Goal: Task Accomplishment & Management: Manage account settings

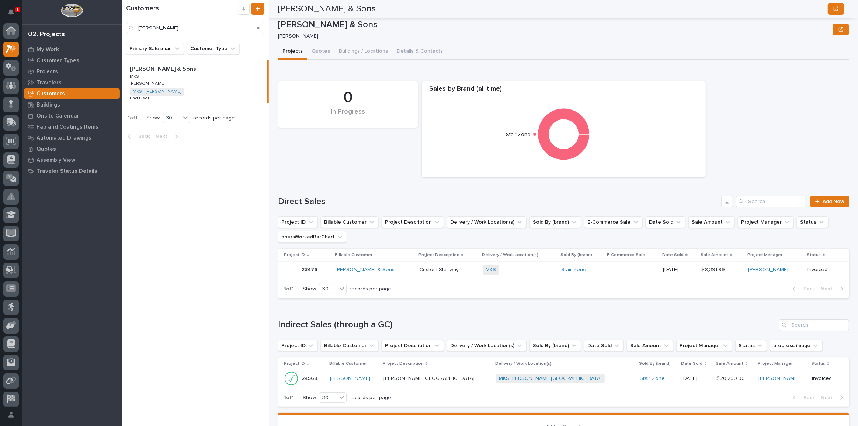
scroll to position [51, 0]
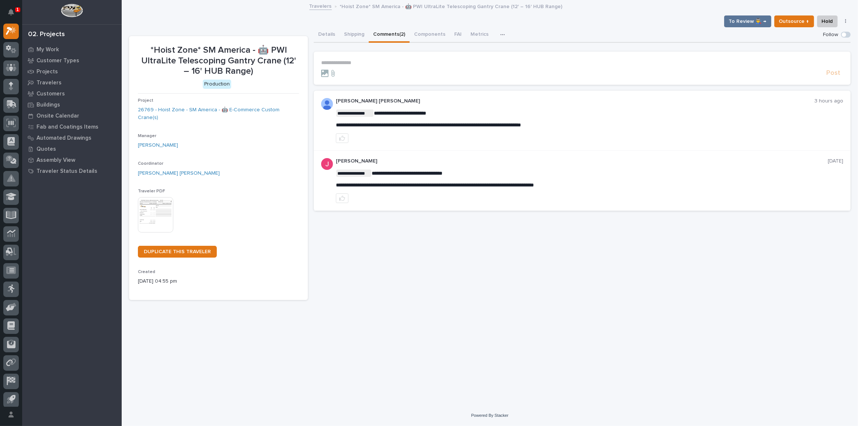
click at [403, 60] on p "**********" at bounding box center [582, 63] width 522 height 6
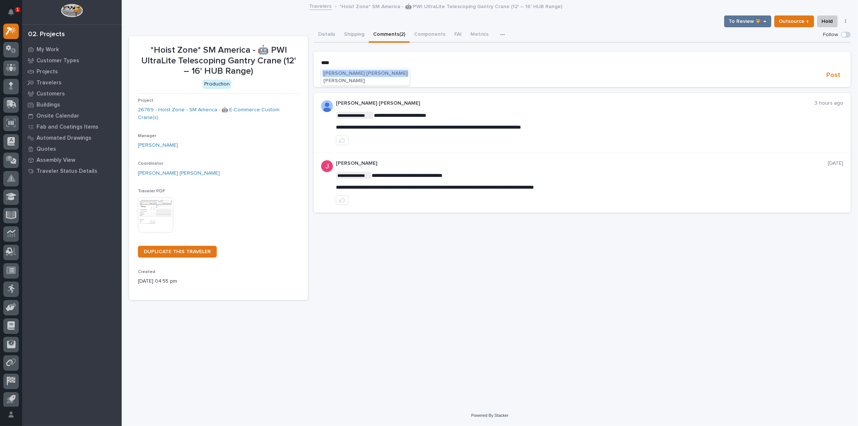
click at [333, 73] on span "[PERSON_NAME] [PERSON_NAME]" at bounding box center [365, 73] width 84 height 5
click at [387, 65] on p "**********" at bounding box center [582, 63] width 522 height 7
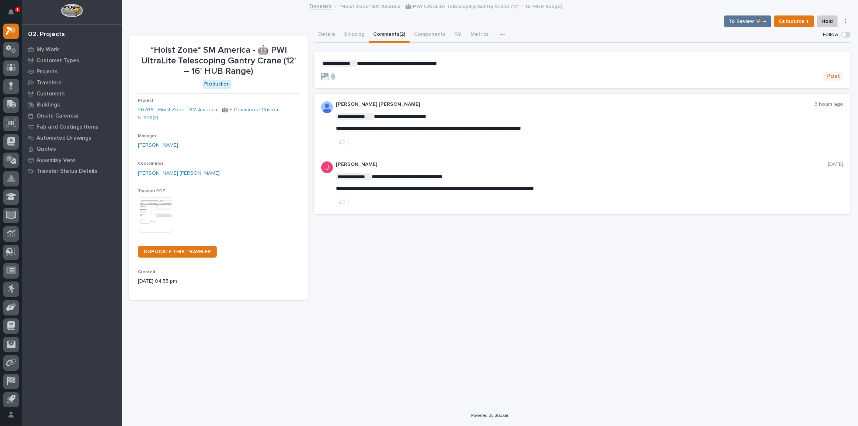
click at [837, 77] on span "Post" at bounding box center [833, 76] width 14 height 8
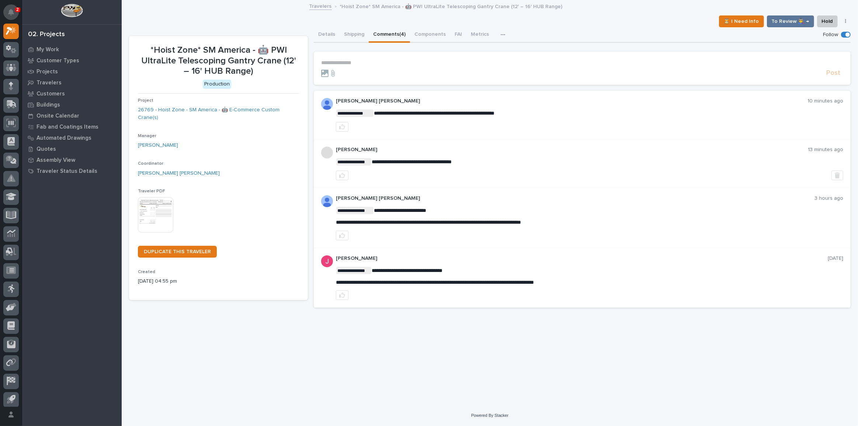
click at [13, 12] on icon "Notifications" at bounding box center [11, 12] width 6 height 7
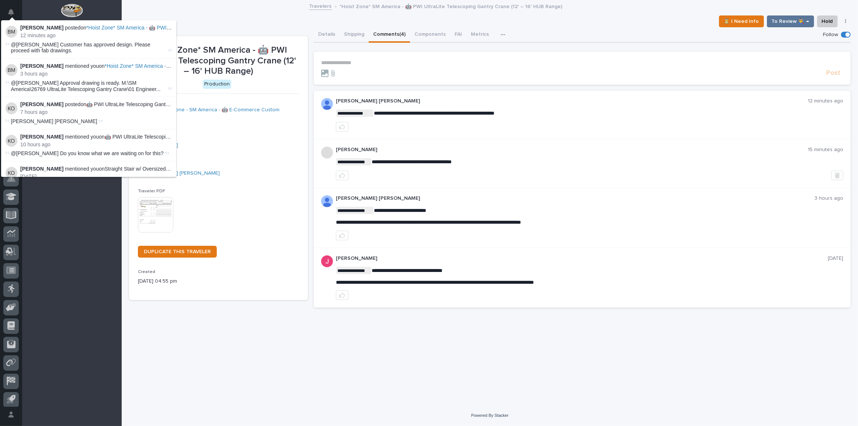
click at [79, 288] on div "My Work Customer Types Projects Travelers Customers Buildings Onsite Calendar F…" at bounding box center [72, 235] width 100 height 382
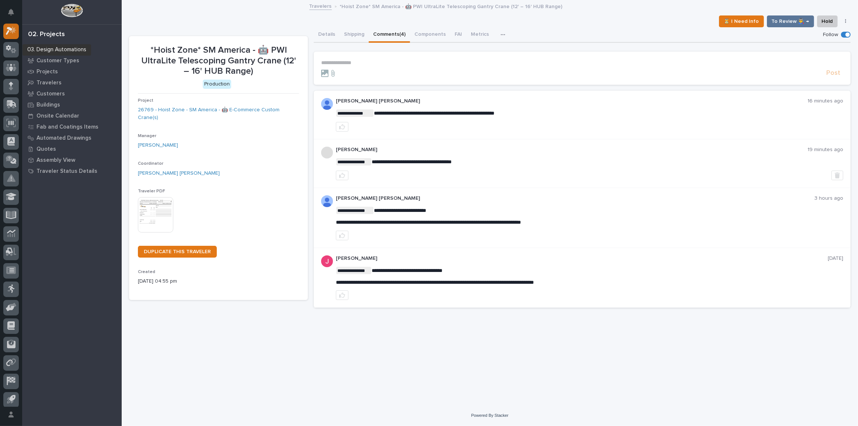
click at [12, 29] on icon at bounding box center [11, 31] width 11 height 8
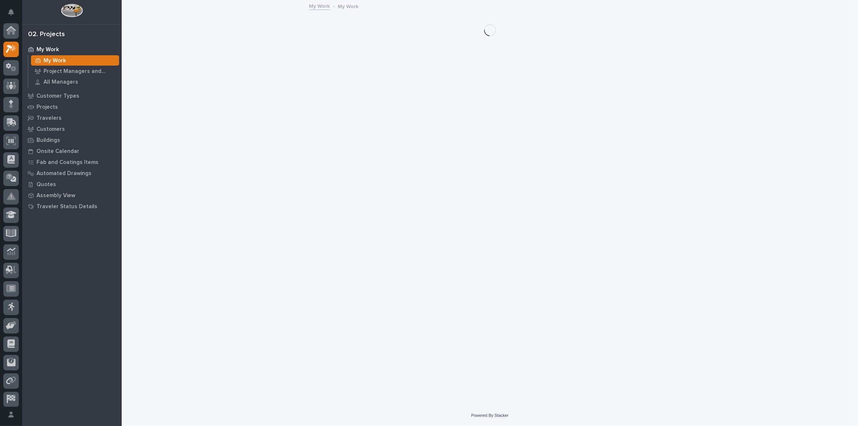
scroll to position [18, 0]
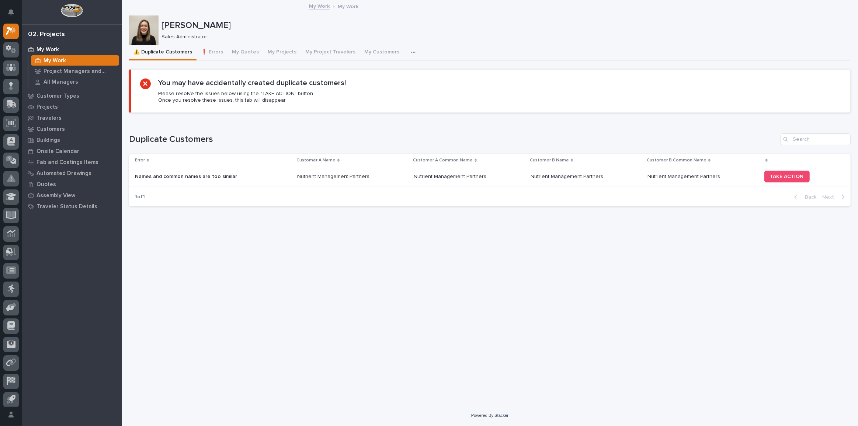
click at [60, 62] on p "My Work" at bounding box center [55, 61] width 22 height 7
click at [220, 55] on button "❗ Errors" at bounding box center [212, 52] width 31 height 15
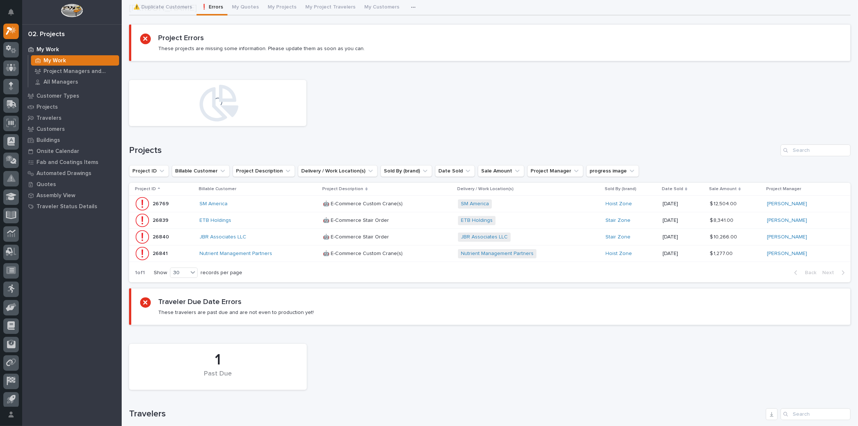
scroll to position [134, 0]
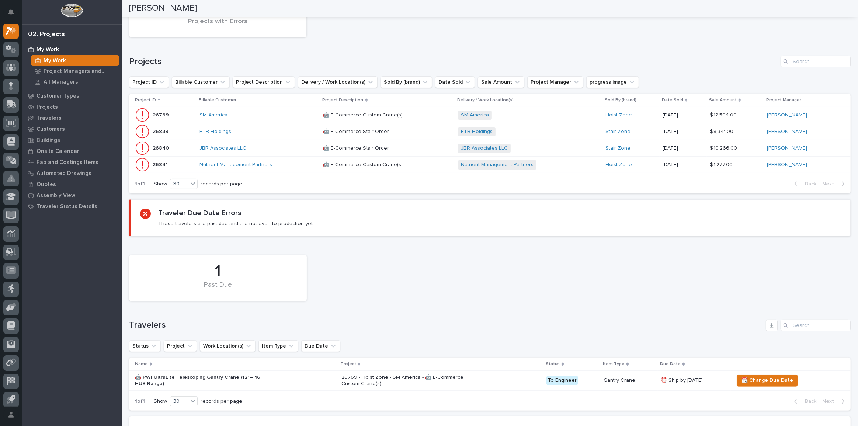
click at [251, 129] on div "ETB Holdings" at bounding box center [258, 132] width 118 height 6
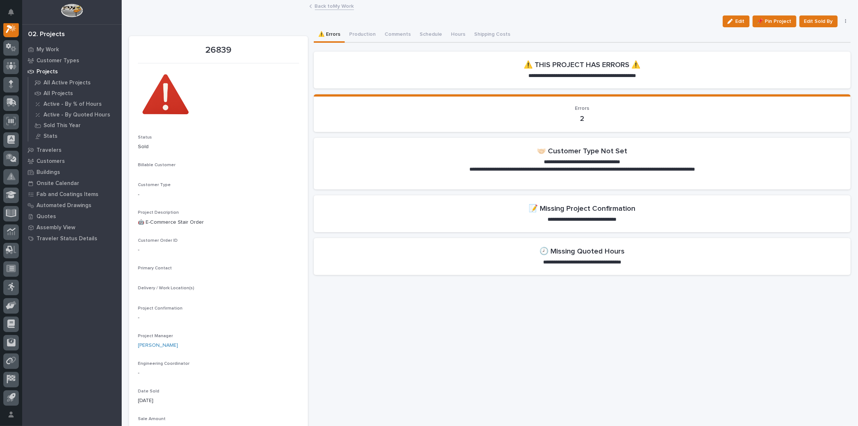
scroll to position [18, 0]
click at [363, 35] on button "Production" at bounding box center [362, 34] width 35 height 15
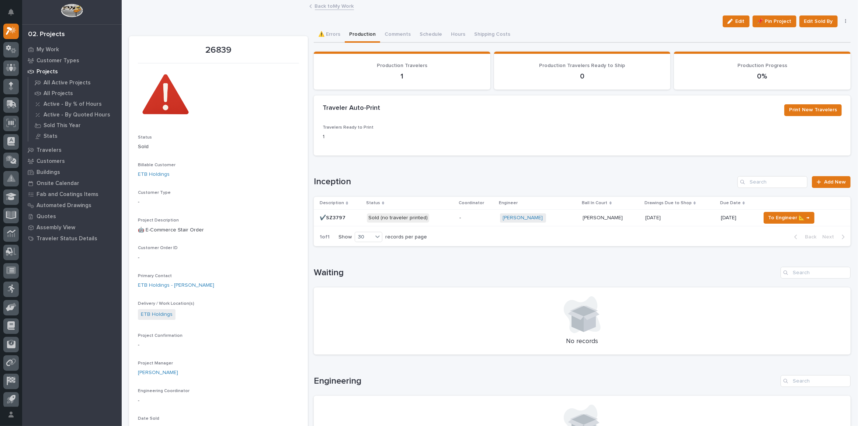
click at [443, 215] on p "Sold (no traveler printed)" at bounding box center [410, 217] width 87 height 9
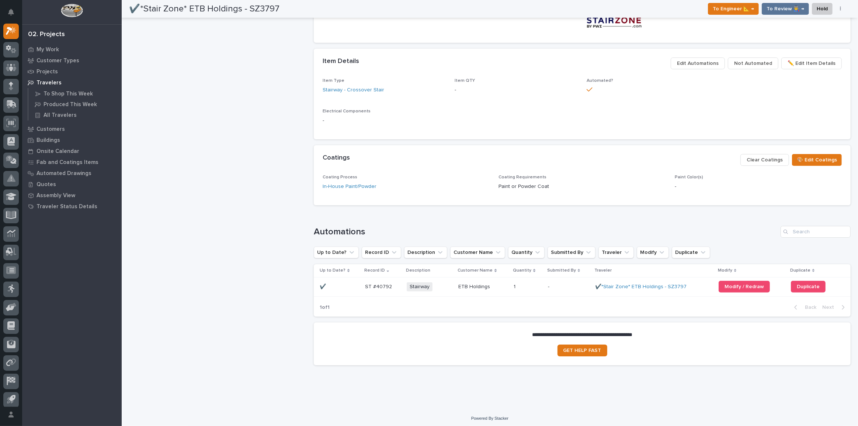
scroll to position [403, 0]
drag, startPoint x: 356, startPoint y: 286, endPoint x: 346, endPoint y: 288, distance: 10.5
click at [346, 288] on div "✔️ ✔️" at bounding box center [339, 285] width 39 height 12
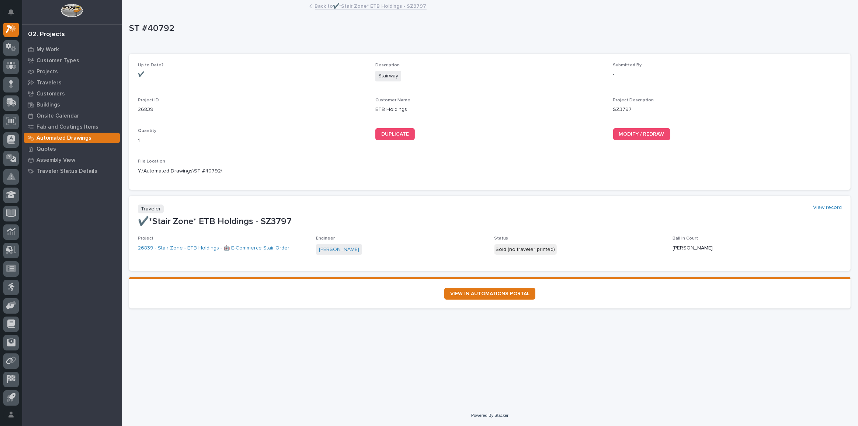
scroll to position [18, 0]
click at [635, 131] on link "MODIFY / REDRAW" at bounding box center [641, 134] width 57 height 12
click at [52, 48] on p "My Work" at bounding box center [48, 49] width 22 height 7
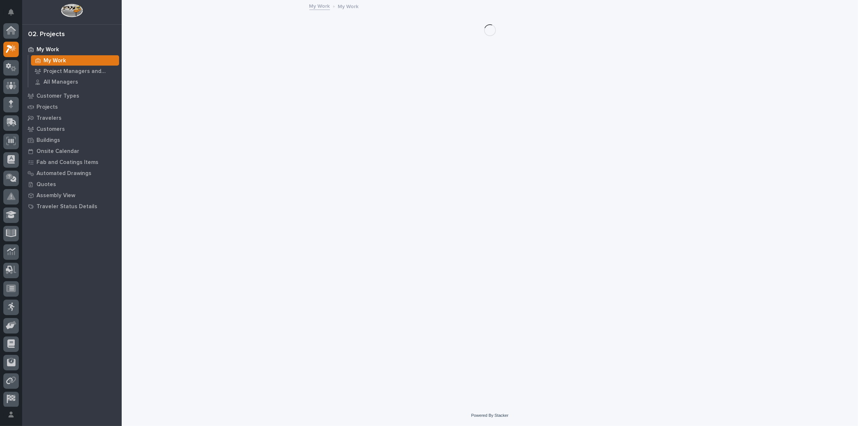
scroll to position [18, 0]
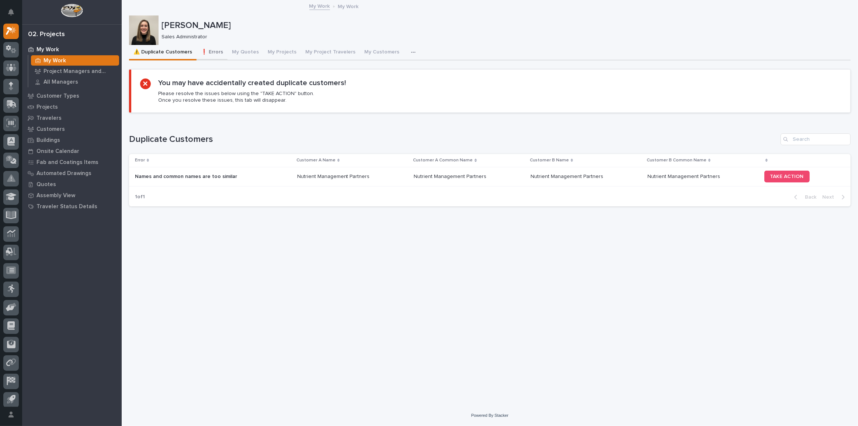
click at [212, 51] on button "❗ Errors" at bounding box center [212, 52] width 31 height 15
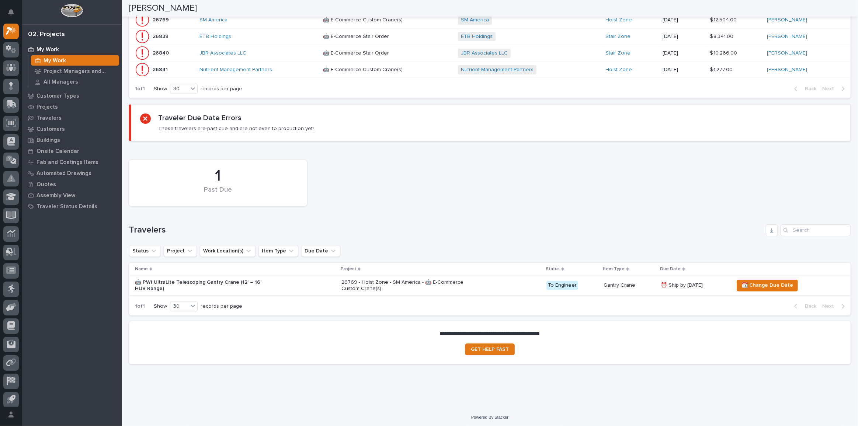
scroll to position [95, 0]
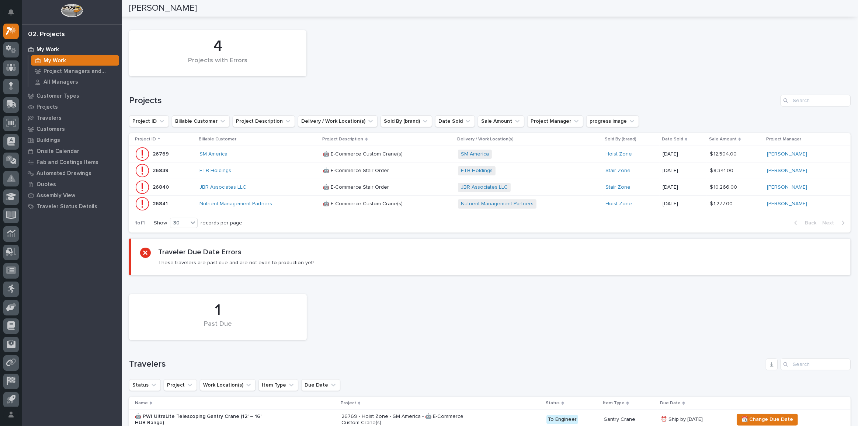
click at [247, 168] on div "ETB Holdings" at bounding box center [258, 171] width 118 height 6
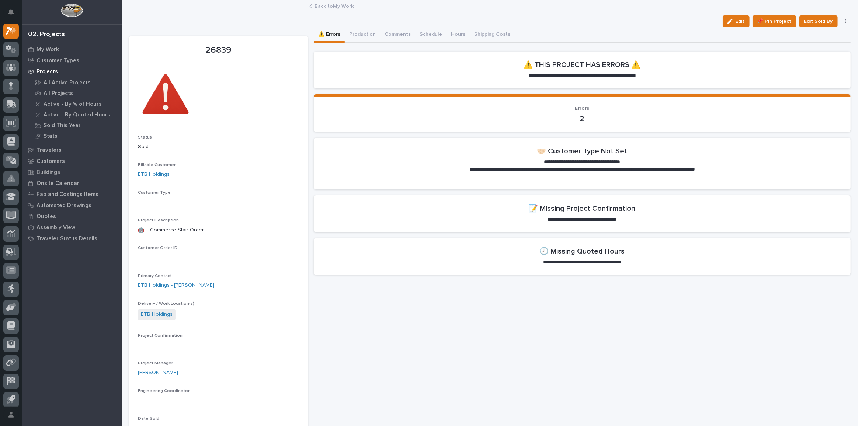
drag, startPoint x: 728, startPoint y: 20, endPoint x: 408, endPoint y: 225, distance: 379.7
click at [728, 20] on icon "button" at bounding box center [729, 21] width 5 height 5
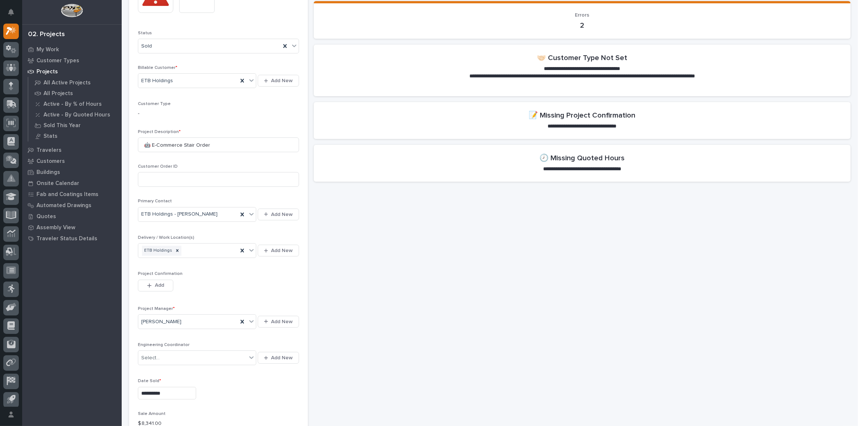
scroll to position [167, 0]
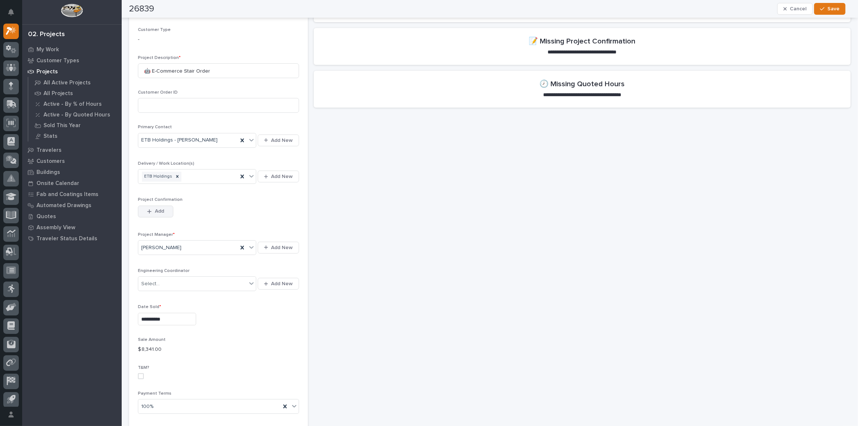
click at [156, 212] on span "Add" at bounding box center [159, 211] width 9 height 7
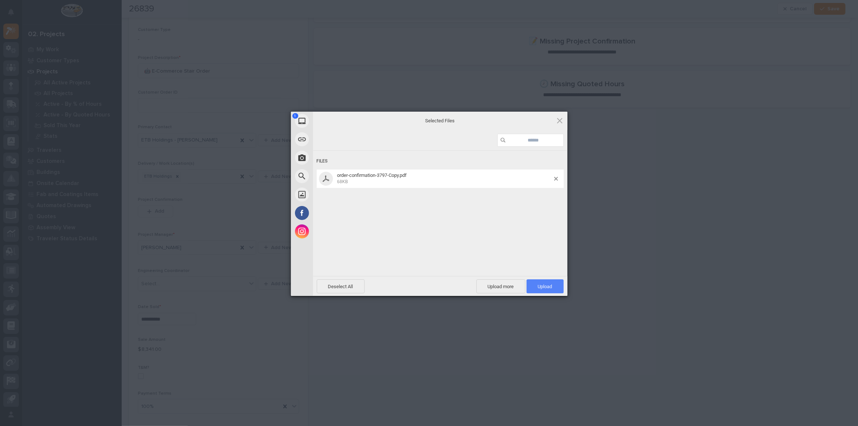
click at [548, 288] on span "Upload 1" at bounding box center [545, 287] width 14 height 6
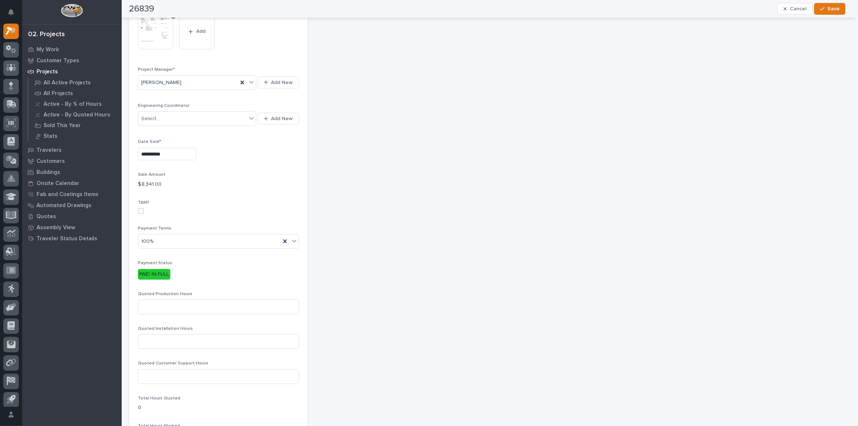
scroll to position [281, 0]
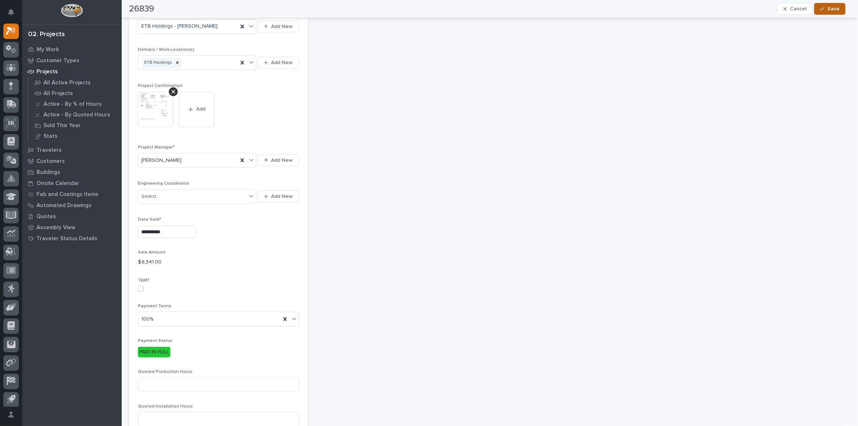
click at [840, 8] on button "Save" at bounding box center [829, 9] width 31 height 12
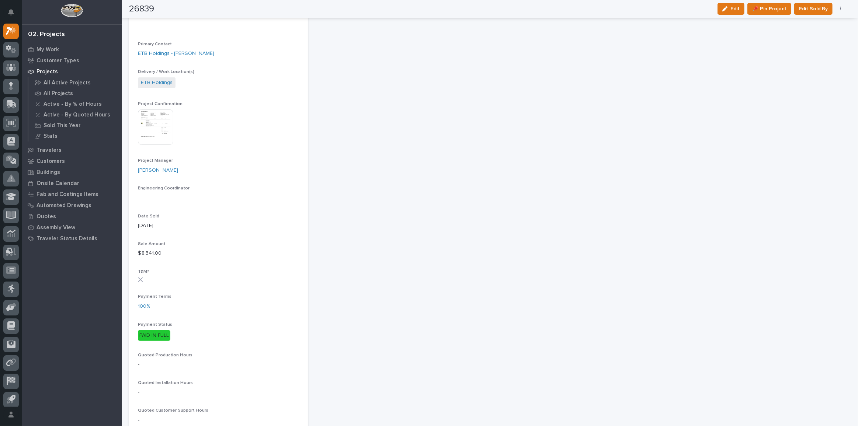
scroll to position [0, 0]
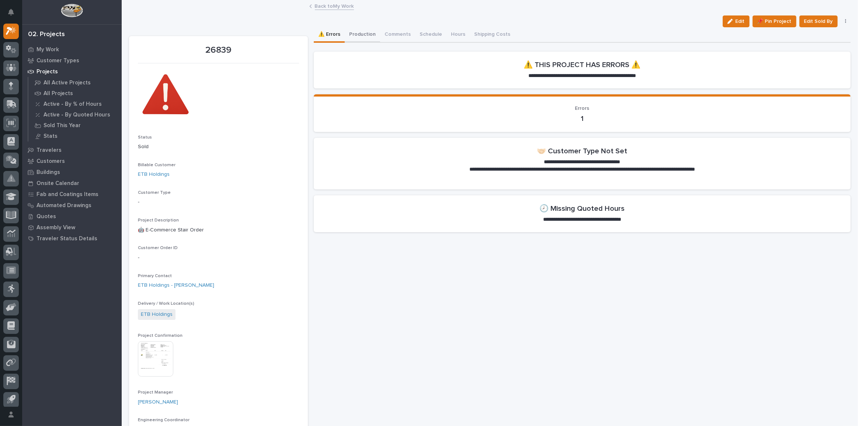
click at [364, 37] on button "Production" at bounding box center [362, 34] width 35 height 15
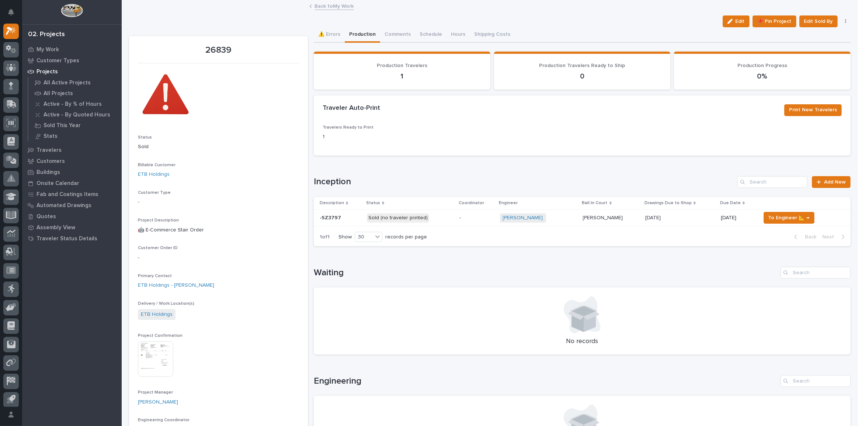
click at [452, 220] on p "Sold (no traveler printed)" at bounding box center [410, 217] width 87 height 9
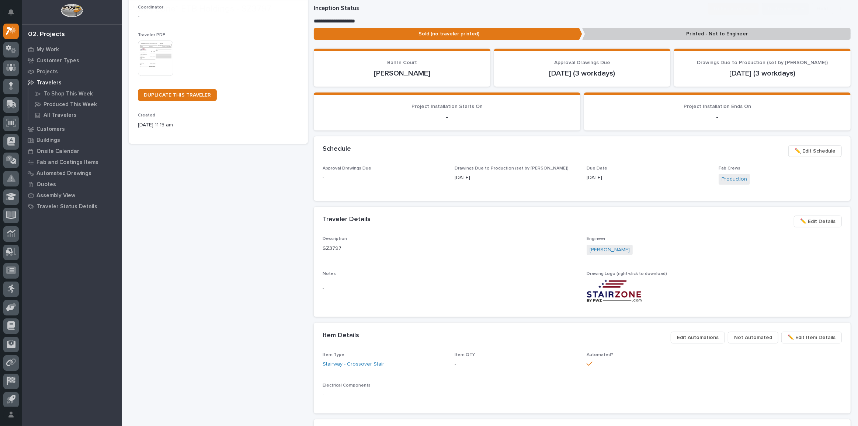
scroll to position [134, 0]
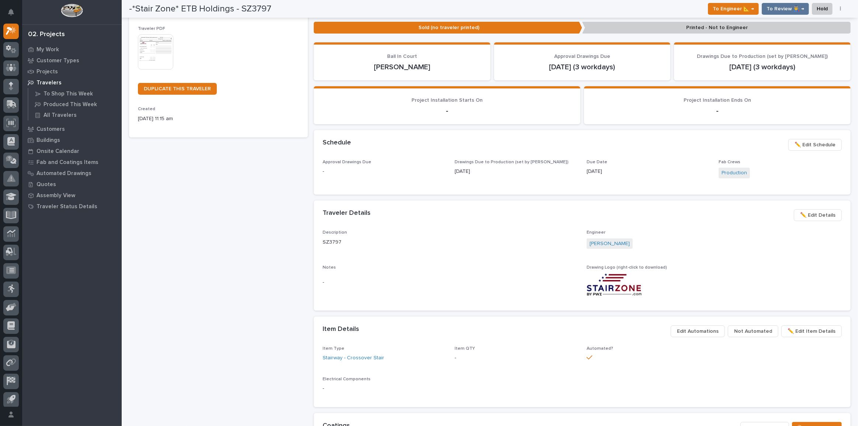
click at [711, 377] on p "Electrical Components" at bounding box center [582, 379] width 519 height 5
click at [813, 215] on span "✏️ Edit Details" at bounding box center [817, 215] width 35 height 9
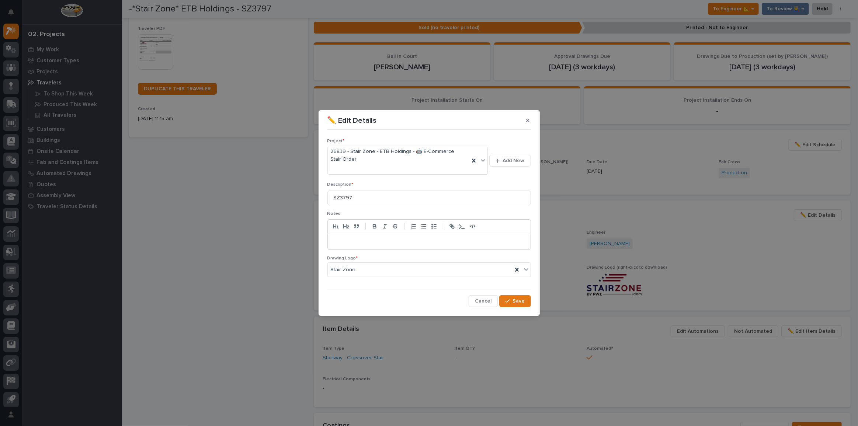
click at [350, 242] on p at bounding box center [429, 241] width 192 height 7
click at [518, 302] on span "Save" at bounding box center [519, 301] width 12 height 7
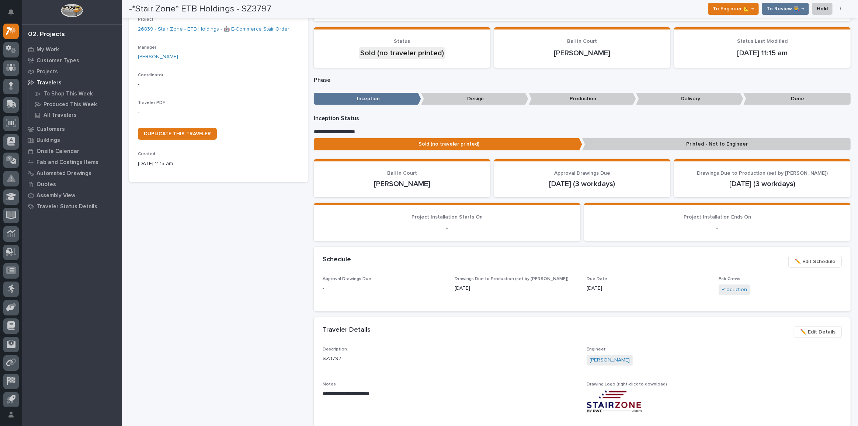
scroll to position [0, 0]
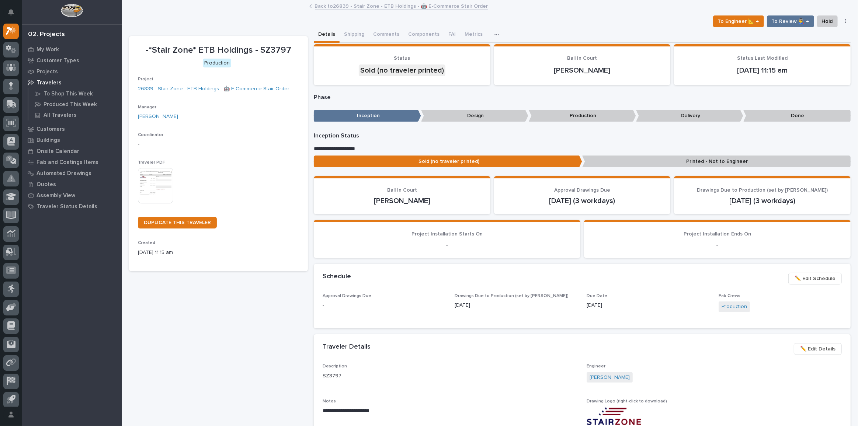
click at [168, 178] on img at bounding box center [155, 185] width 35 height 35
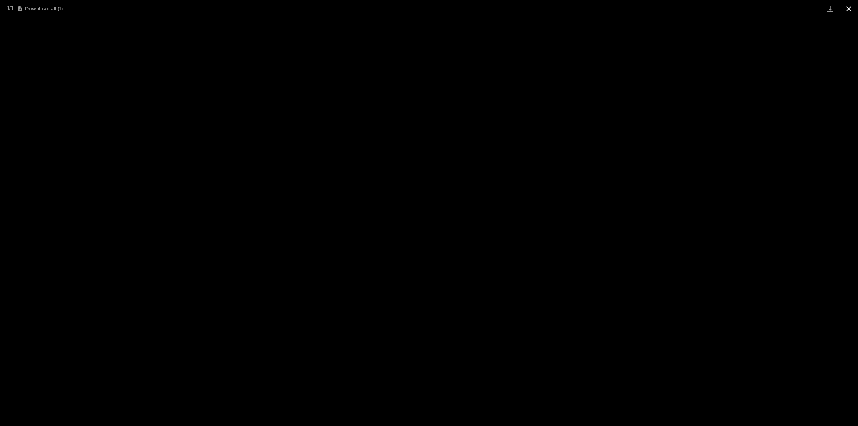
click at [844, 8] on button "Close gallery" at bounding box center [849, 8] width 18 height 17
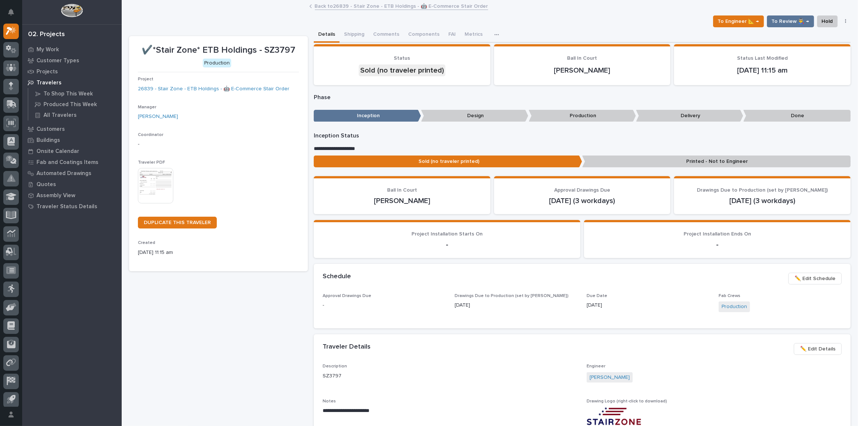
click at [365, 3] on link "Back to 26839 - Stair Zone - ETB Holdings - 🤖 E-Commerce Stair Order" at bounding box center [401, 5] width 173 height 8
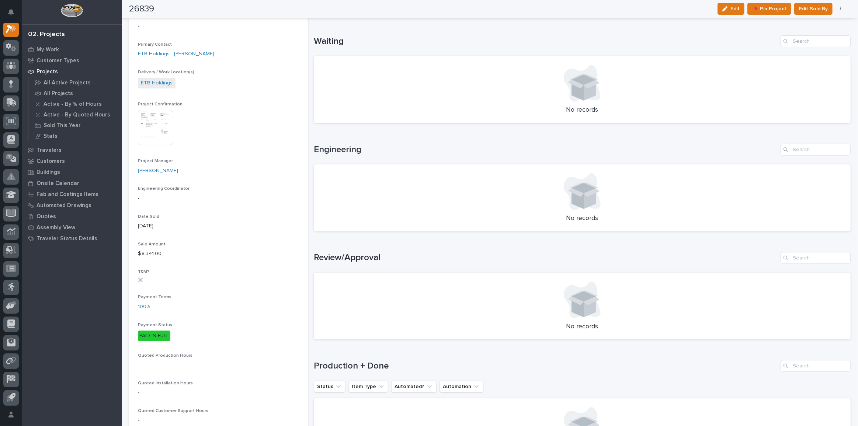
scroll to position [302, 0]
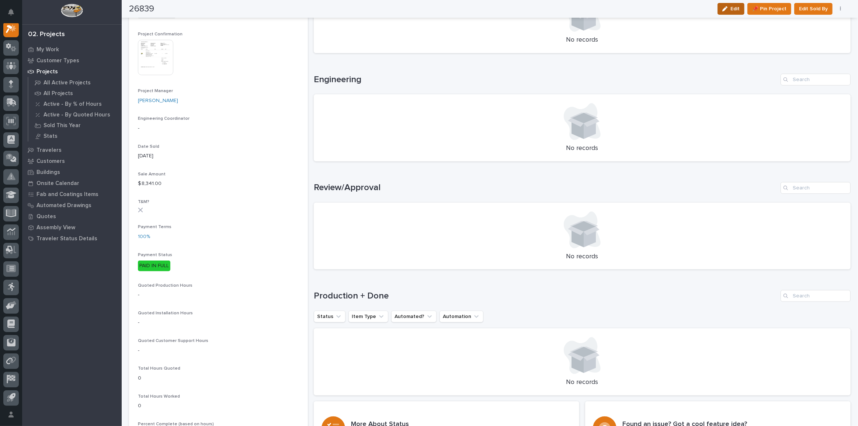
click at [726, 9] on icon "button" at bounding box center [724, 8] width 5 height 5
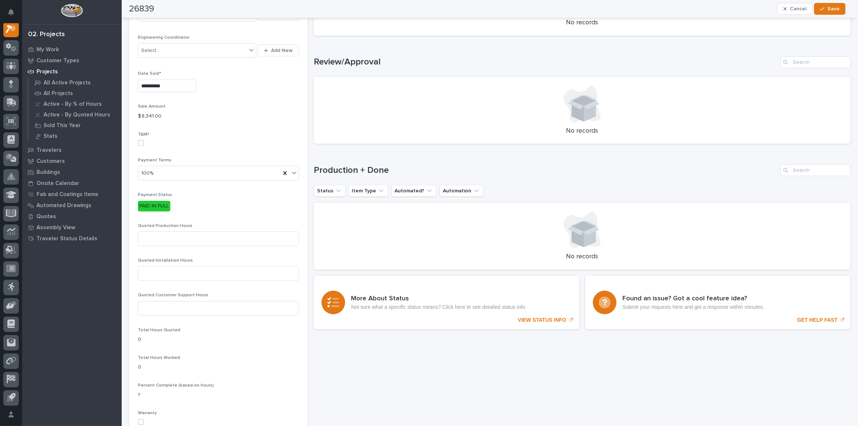
scroll to position [418, 0]
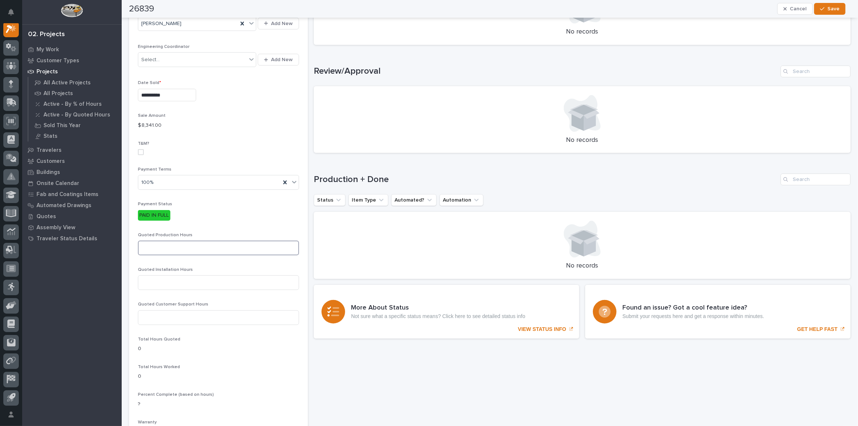
click at [182, 243] on input at bounding box center [218, 248] width 161 height 15
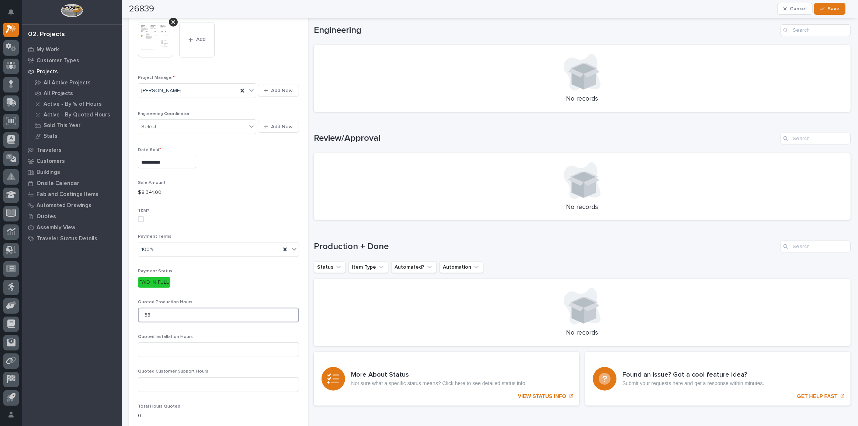
scroll to position [150, 0]
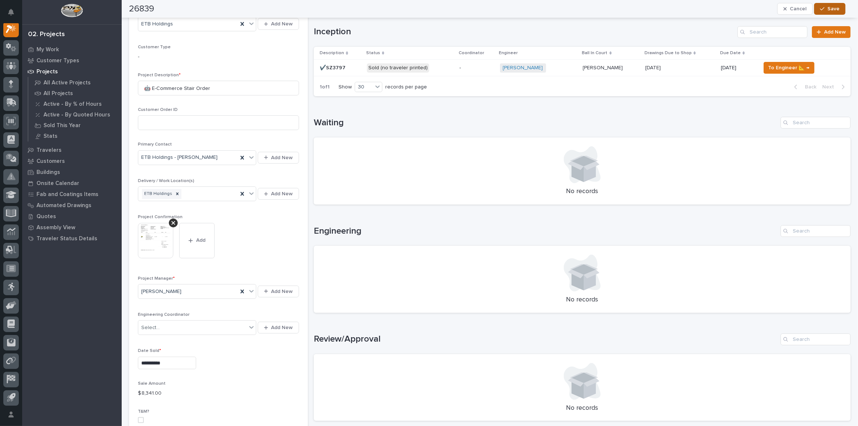
type input "38"
click at [841, 11] on button "Save" at bounding box center [829, 9] width 31 height 12
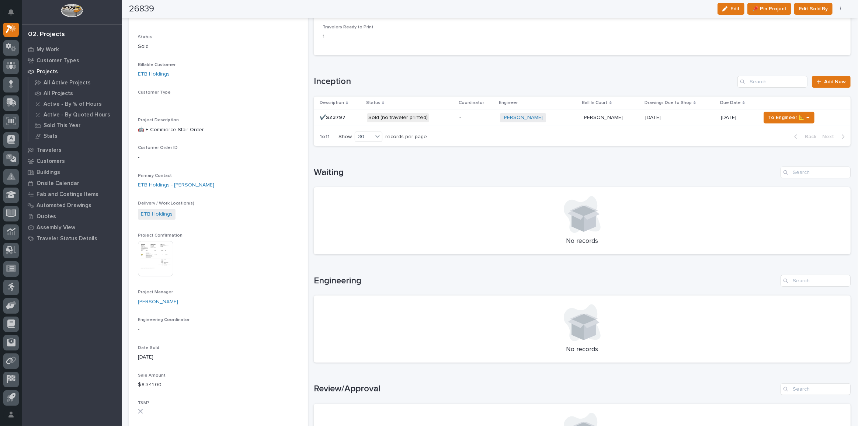
scroll to position [0, 0]
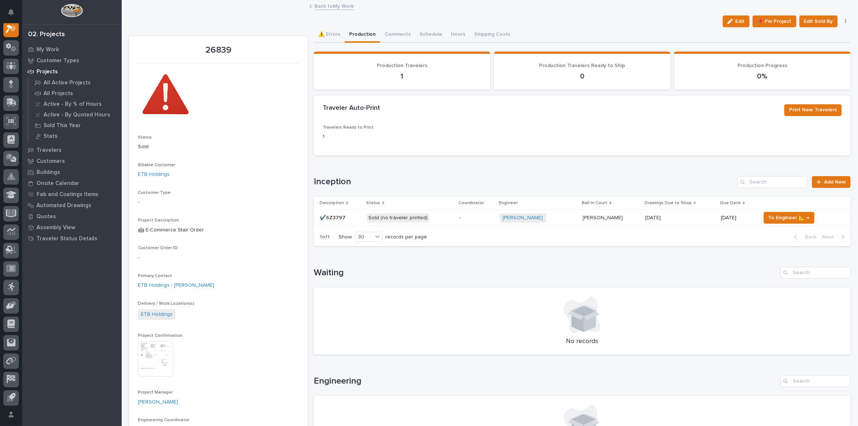
click at [336, 7] on link "Back to My Work" at bounding box center [334, 5] width 39 height 8
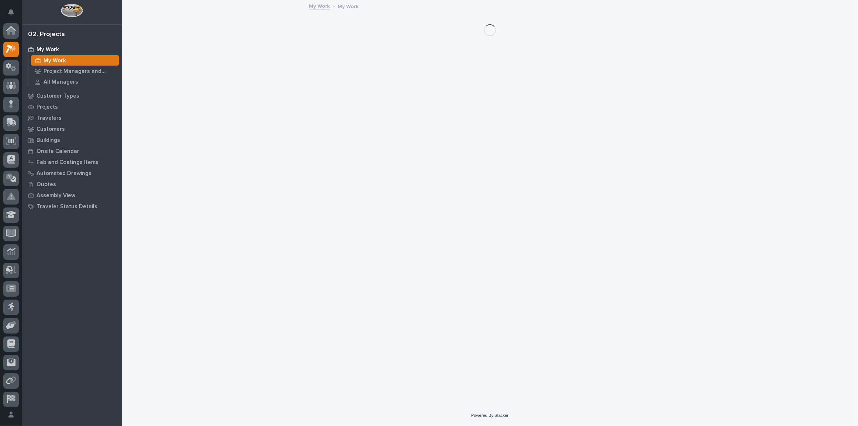
scroll to position [20, 0]
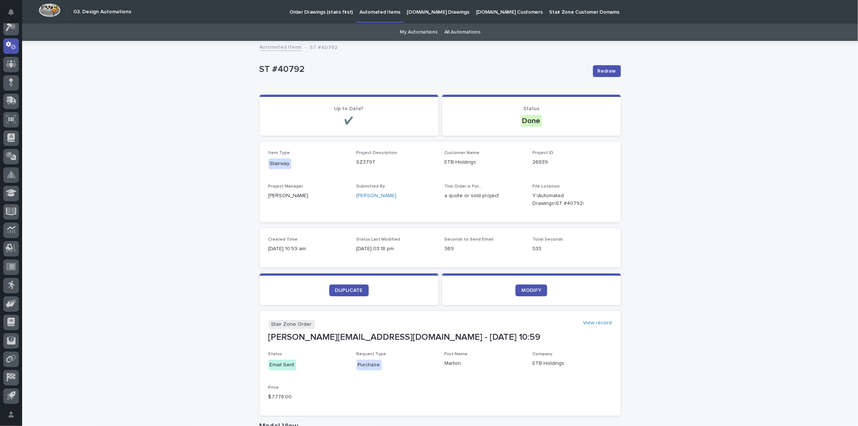
click at [0, 84] on div at bounding box center [11, 215] width 22 height 384
click at [13, 84] on icon at bounding box center [11, 85] width 4 height 4
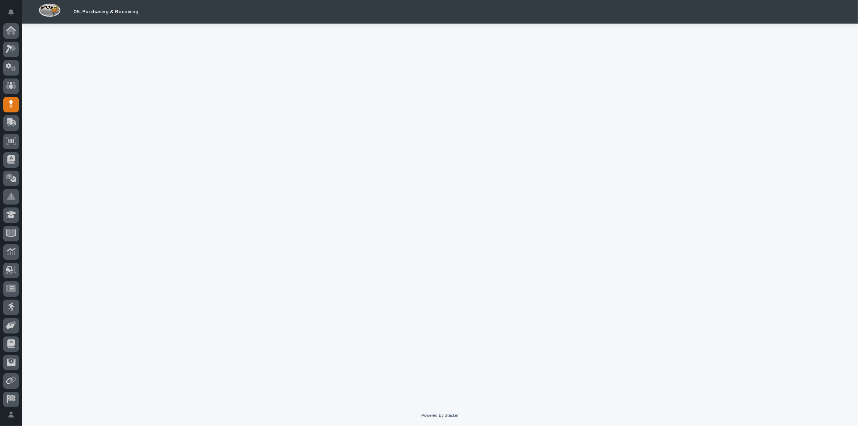
scroll to position [22, 0]
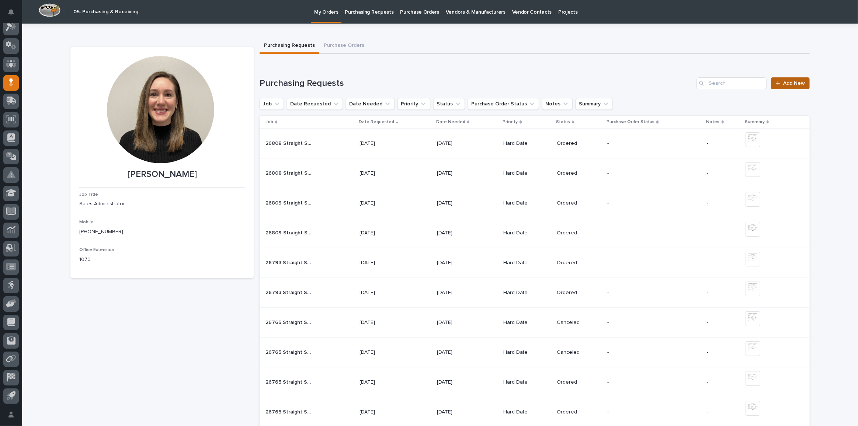
click at [788, 80] on link "Add New" at bounding box center [790, 83] width 39 height 12
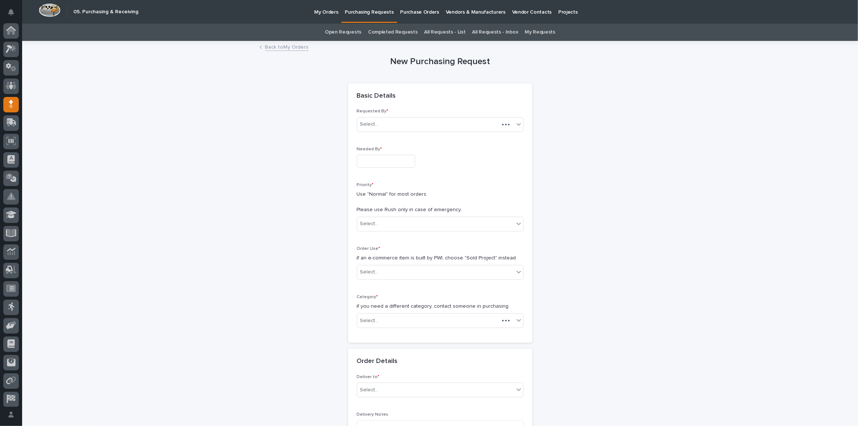
scroll to position [22, 0]
click at [393, 157] on input "text" at bounding box center [386, 161] width 58 height 13
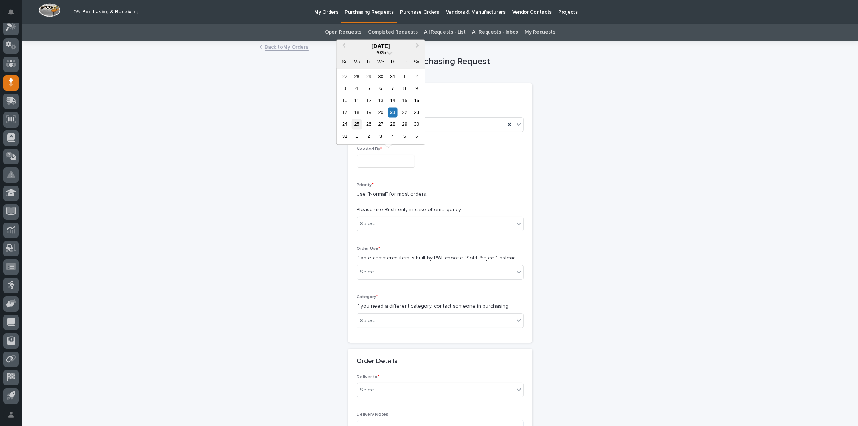
click at [354, 124] on div "25" at bounding box center [357, 124] width 10 height 10
type input "**********"
click at [372, 224] on div "Select..." at bounding box center [369, 224] width 18 height 8
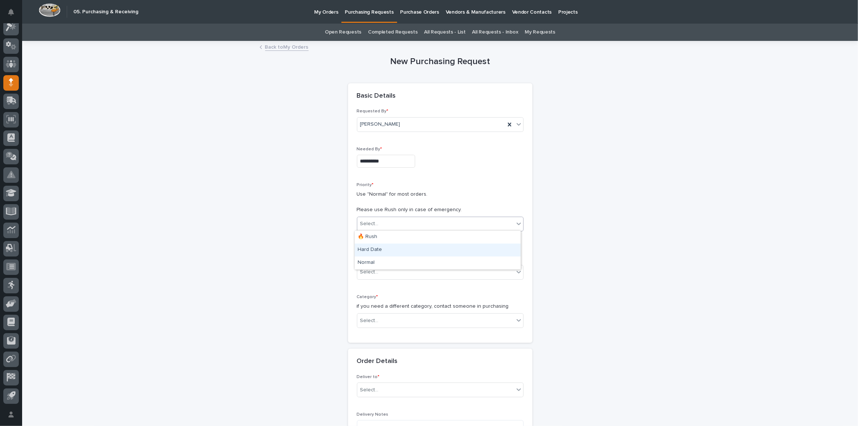
click at [388, 253] on div "Hard Date" at bounding box center [438, 250] width 166 height 13
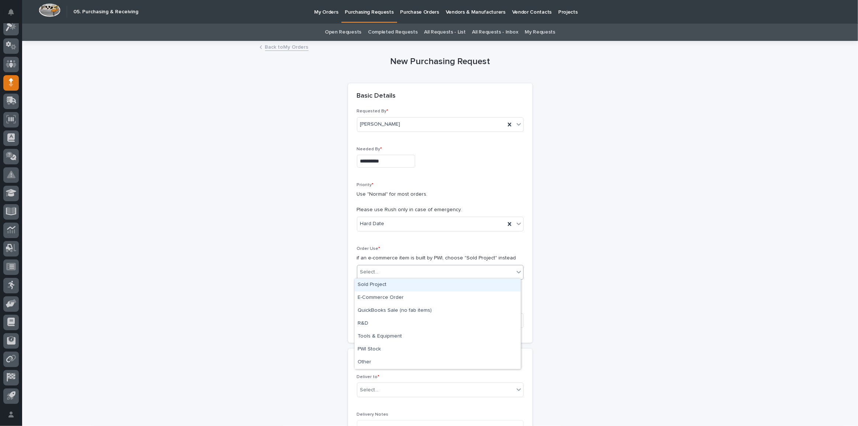
click at [387, 268] on div "Select..." at bounding box center [435, 272] width 157 height 12
click at [380, 283] on div "Sold Project" at bounding box center [438, 285] width 166 height 13
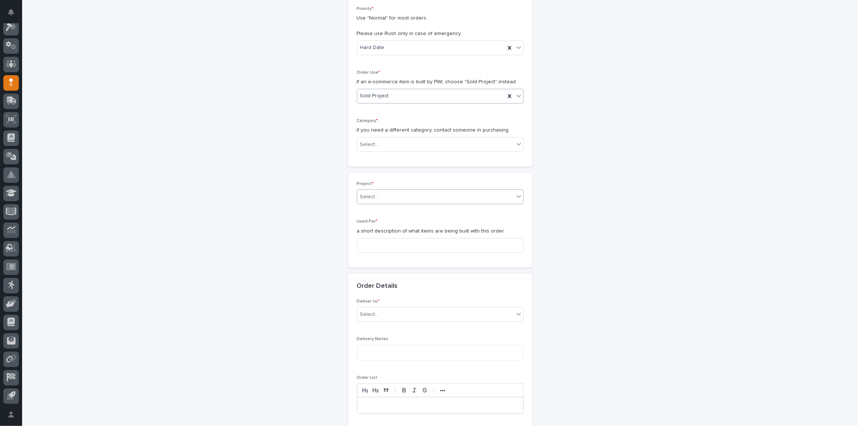
scroll to position [180, 0]
click at [389, 139] on div "Select..." at bounding box center [435, 141] width 157 height 12
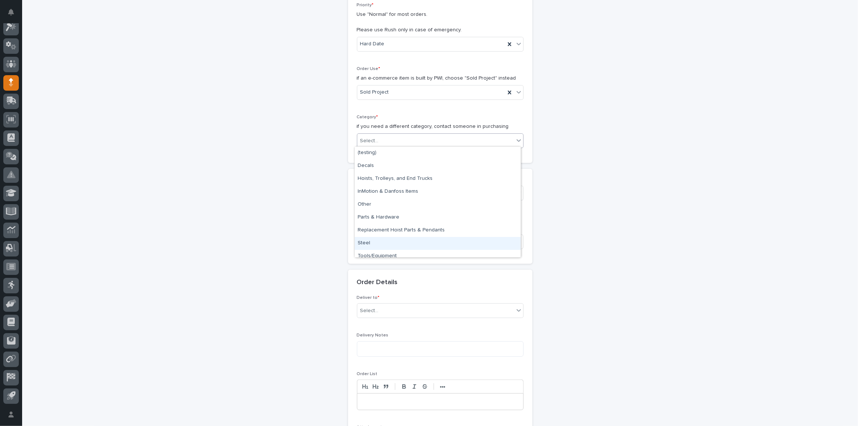
click at [370, 245] on div "Steel" at bounding box center [438, 243] width 166 height 13
click at [378, 239] on input at bounding box center [440, 241] width 167 height 15
type input "Crossover Stair"
click at [385, 307] on div "Select..." at bounding box center [435, 311] width 157 height 12
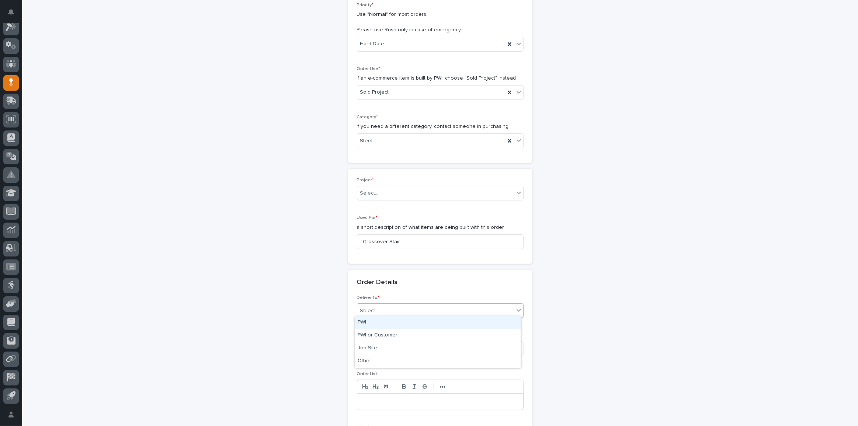
click at [379, 324] on div "PWI" at bounding box center [438, 322] width 166 height 13
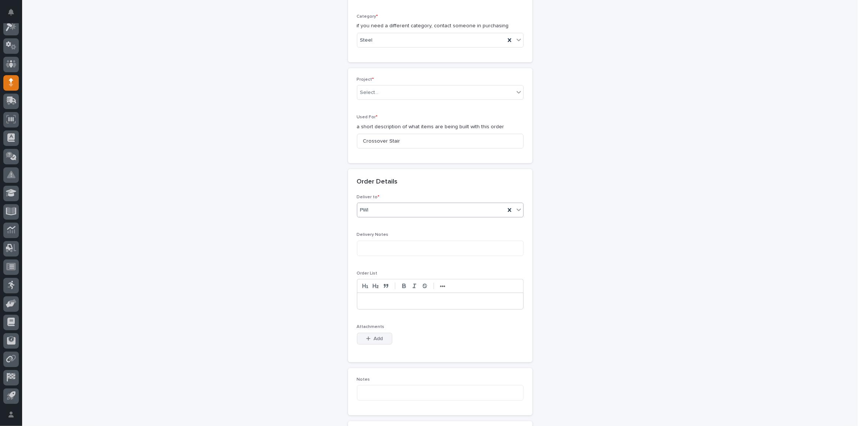
click at [379, 337] on span "Add" at bounding box center [377, 339] width 9 height 7
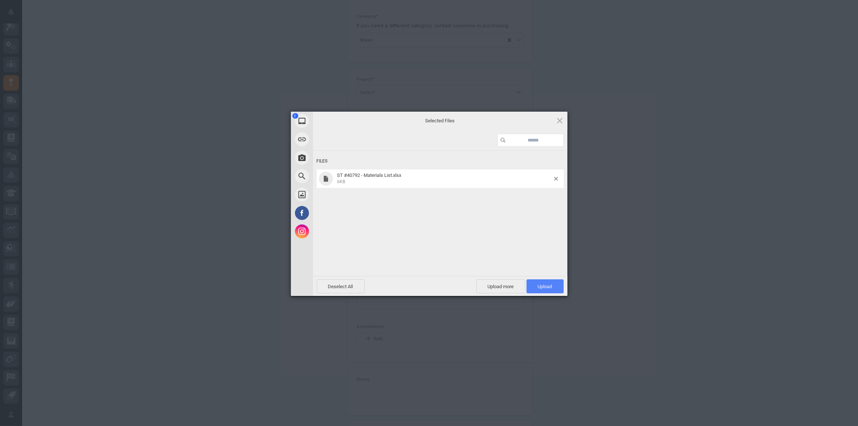
click at [540, 285] on span "Upload 1" at bounding box center [545, 287] width 14 height 6
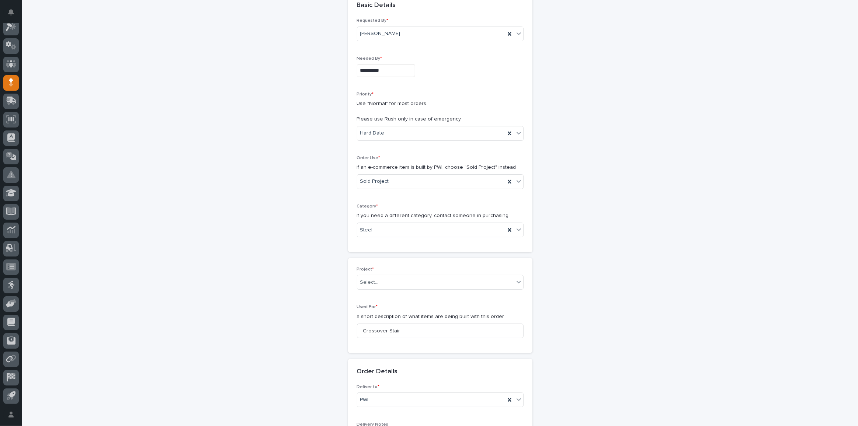
scroll to position [80, 0]
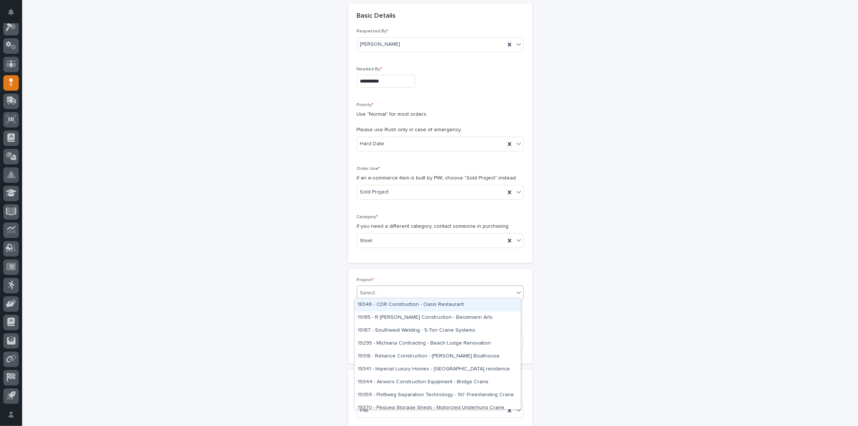
click at [385, 293] on div "Select..." at bounding box center [435, 293] width 157 height 12
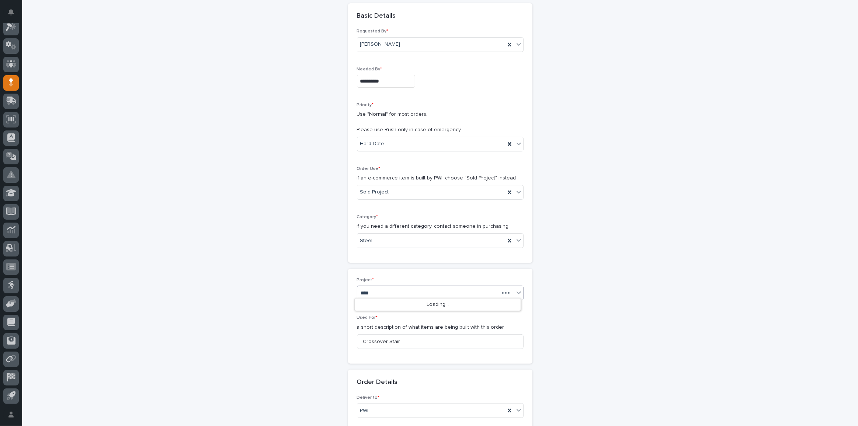
type input "*****"
click at [397, 303] on div "26839 - Stair Zone - ETB Holdings - 🤖 E-Commerce Stair Order" at bounding box center [438, 305] width 166 height 13
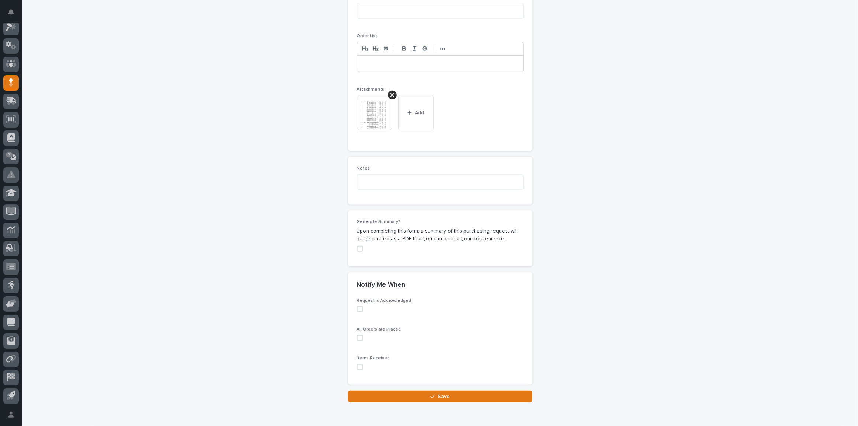
scroll to position [549, 0]
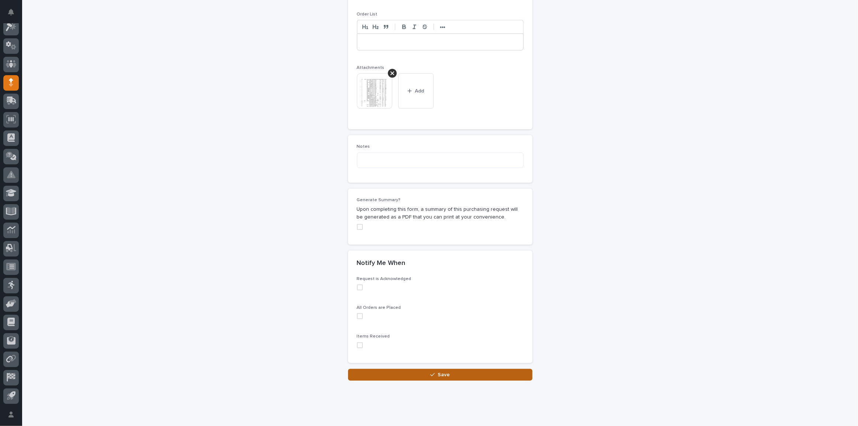
click at [417, 369] on button "Save" at bounding box center [440, 375] width 184 height 12
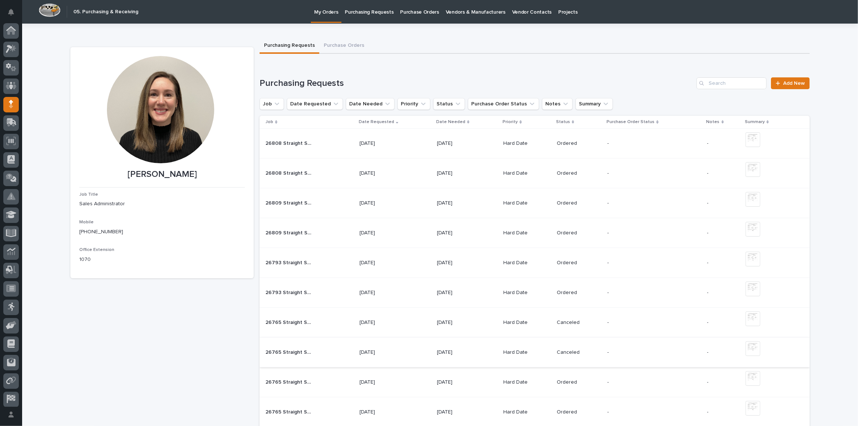
scroll to position [22, 0]
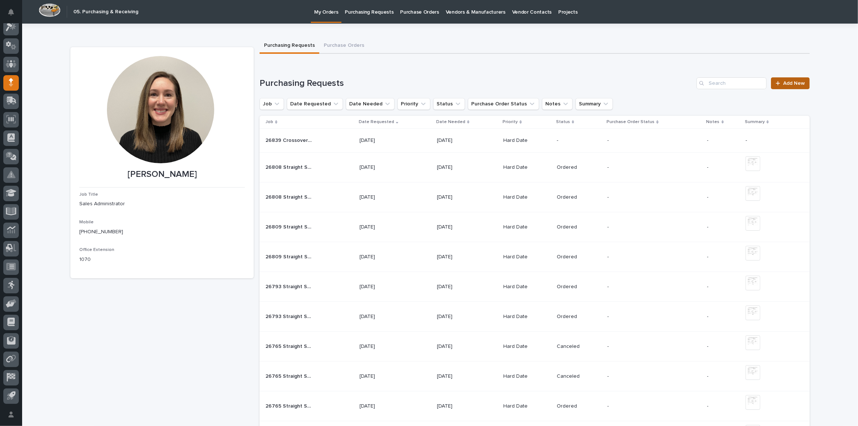
click at [791, 81] on span "Add New" at bounding box center [794, 83] width 22 height 5
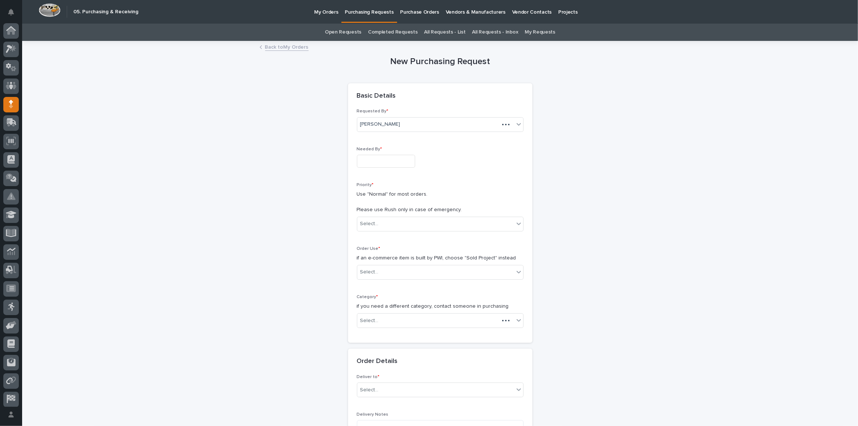
scroll to position [22, 0]
click at [387, 153] on div "Needed By *" at bounding box center [440, 160] width 167 height 27
click at [392, 158] on input "text" at bounding box center [386, 161] width 58 height 13
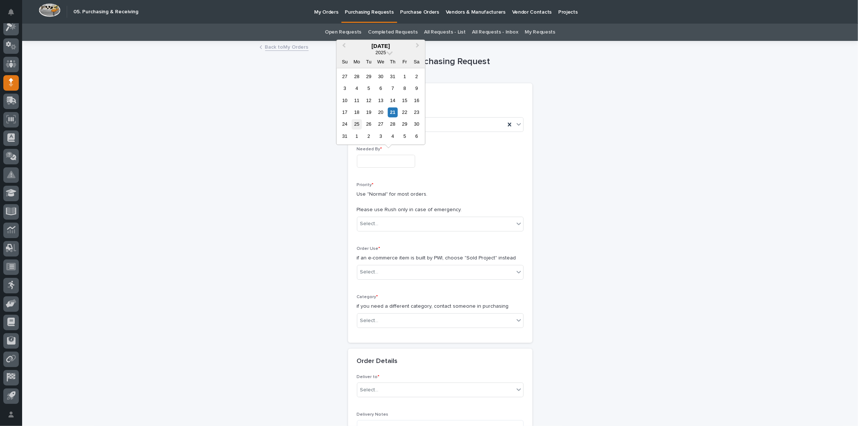
click at [358, 123] on div "25" at bounding box center [357, 124] width 10 height 10
type input "**********"
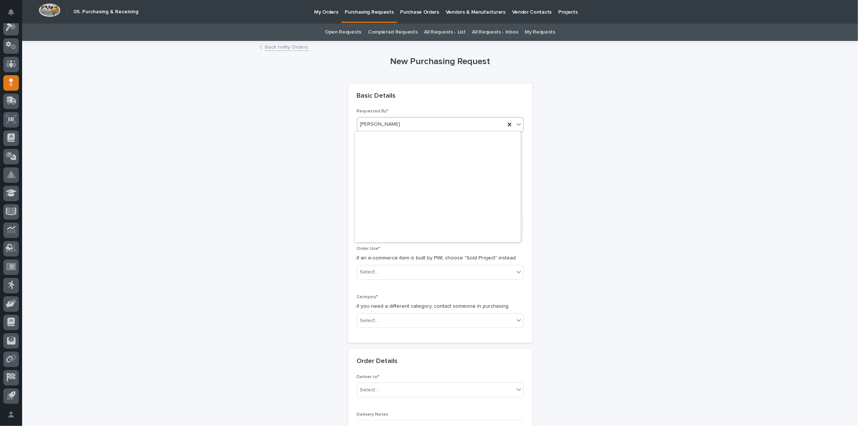
scroll to position [1820, 0]
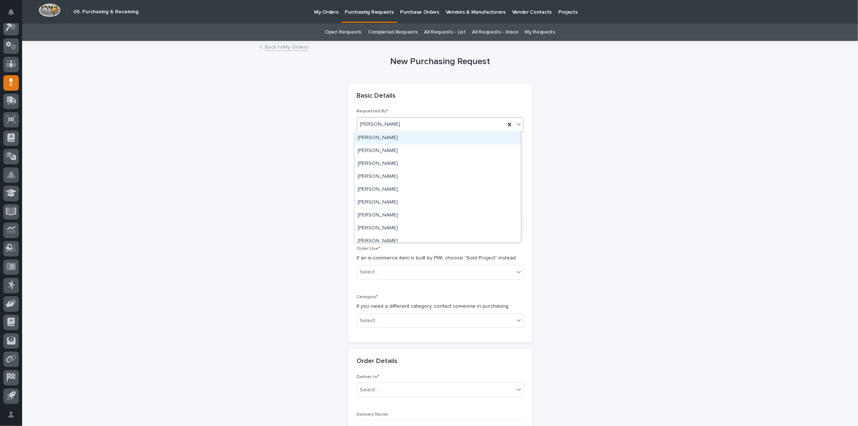
click at [462, 96] on div "Basic Details" at bounding box center [439, 96] width 164 height 8
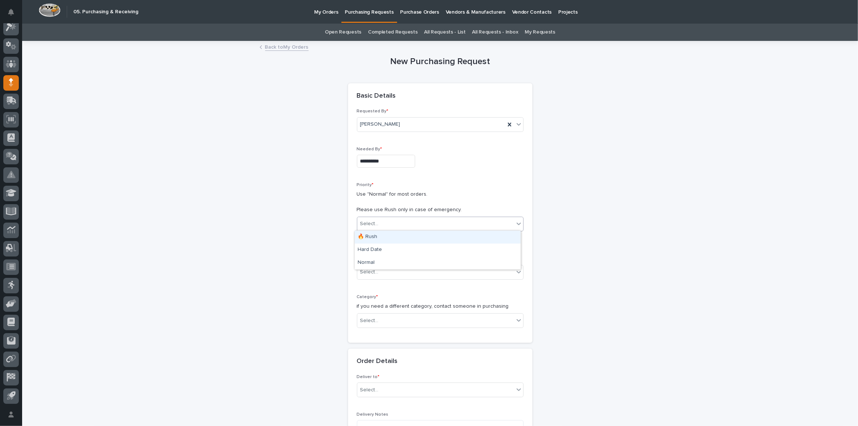
click at [398, 218] on div "Select..." at bounding box center [435, 224] width 157 height 12
click at [385, 247] on div "Hard Date" at bounding box center [438, 250] width 166 height 13
click at [396, 267] on div "Select..." at bounding box center [435, 272] width 157 height 12
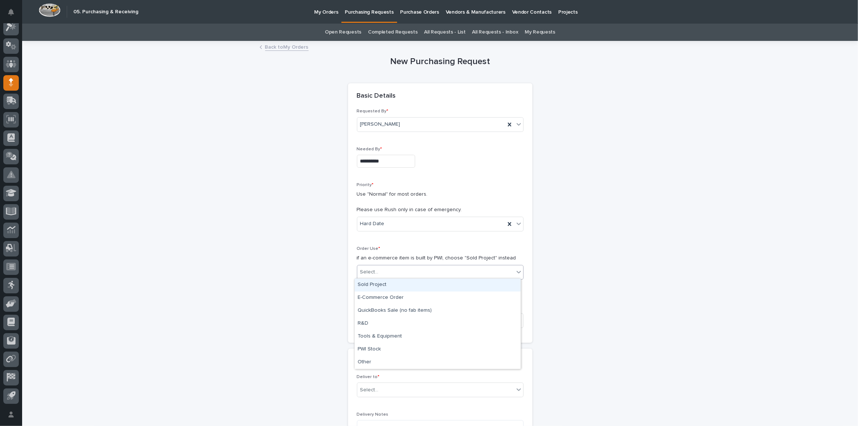
click at [390, 281] on div "Sold Project" at bounding box center [438, 285] width 166 height 13
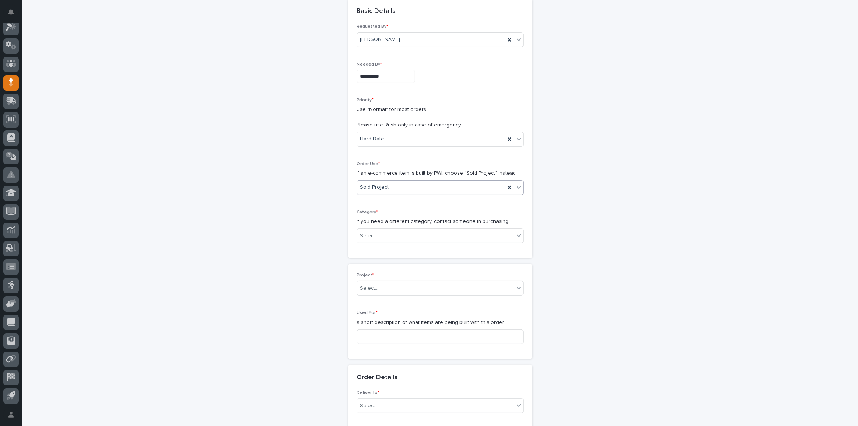
scroll to position [93, 0]
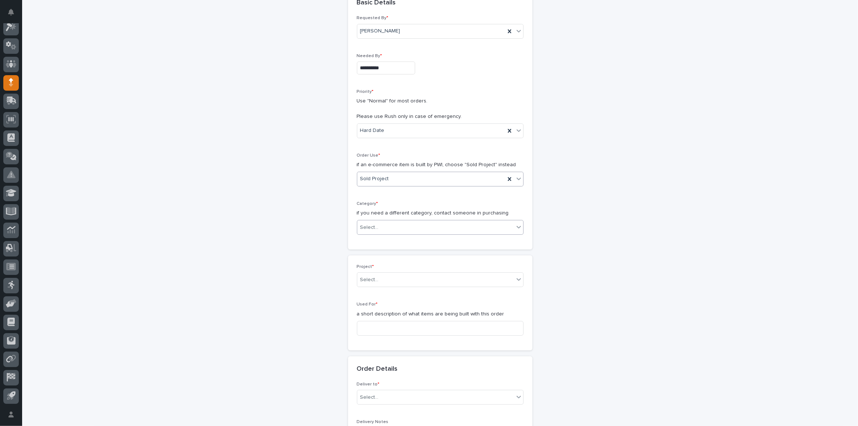
click at [386, 222] on div "Select..." at bounding box center [435, 228] width 157 height 12
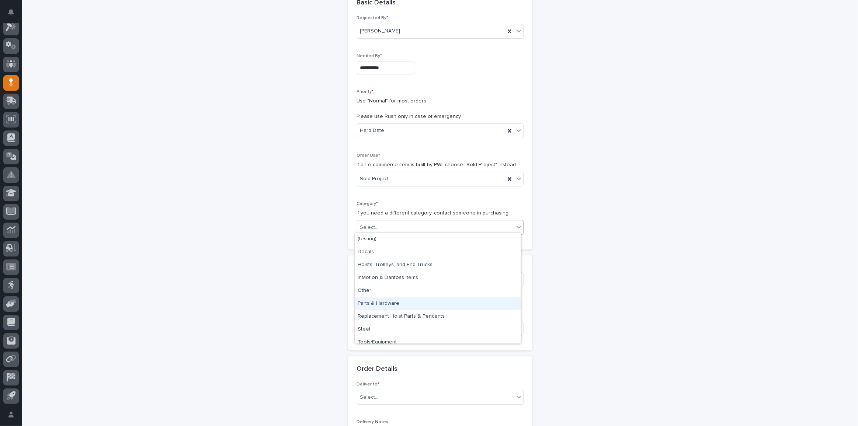
click at [392, 301] on div "Parts & Hardware" at bounding box center [438, 304] width 166 height 13
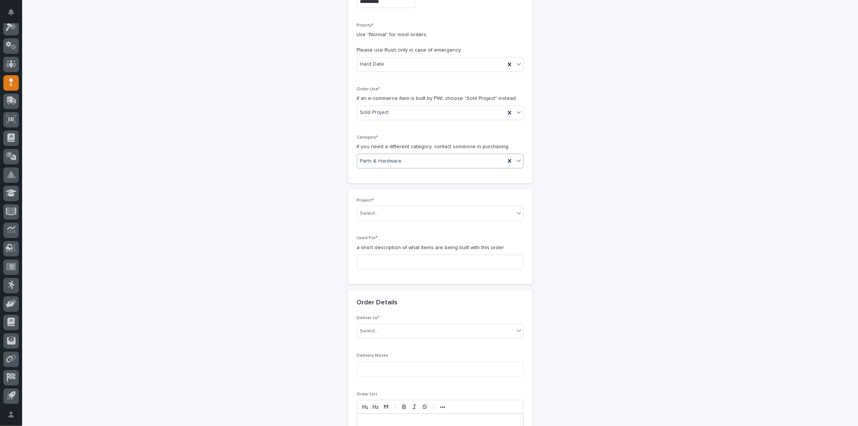
scroll to position [160, 0]
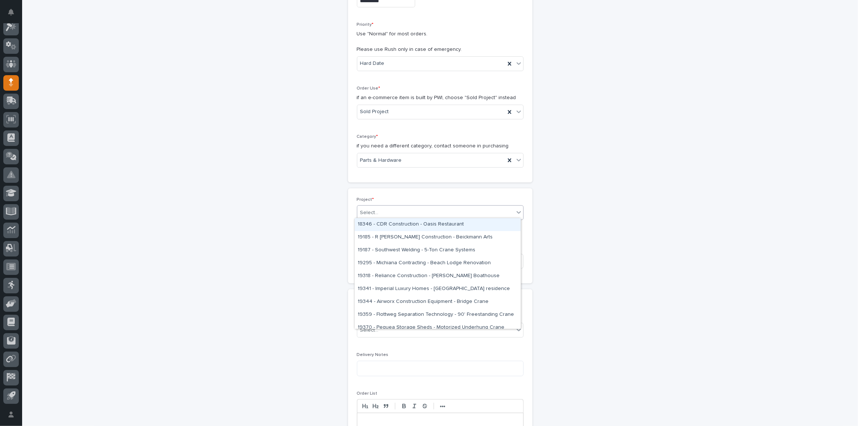
click at [385, 208] on div "Select..." at bounding box center [435, 213] width 157 height 12
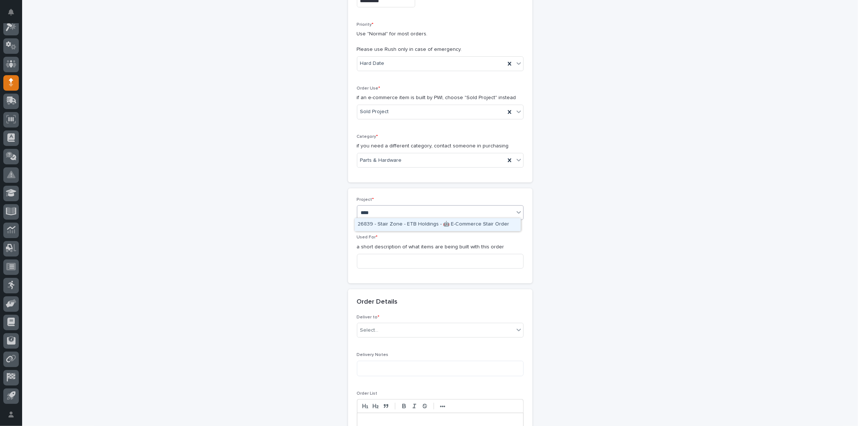
type input "*****"
click at [395, 226] on div "26839 - Stair Zone - ETB Holdings - 🤖 E-Commerce Stair Order" at bounding box center [438, 224] width 166 height 13
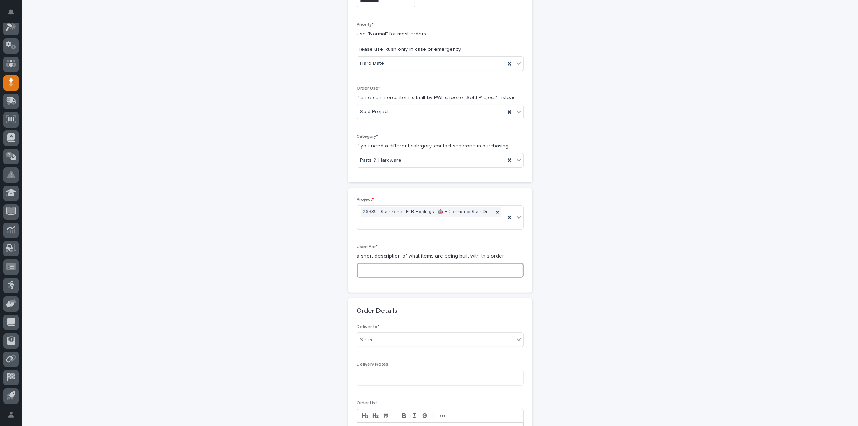
click at [395, 263] on input at bounding box center [440, 270] width 167 height 15
type input "Crossover Stair"
click at [387, 334] on div "Select..." at bounding box center [435, 340] width 157 height 12
click at [368, 340] on div "PWI" at bounding box center [438, 342] width 166 height 13
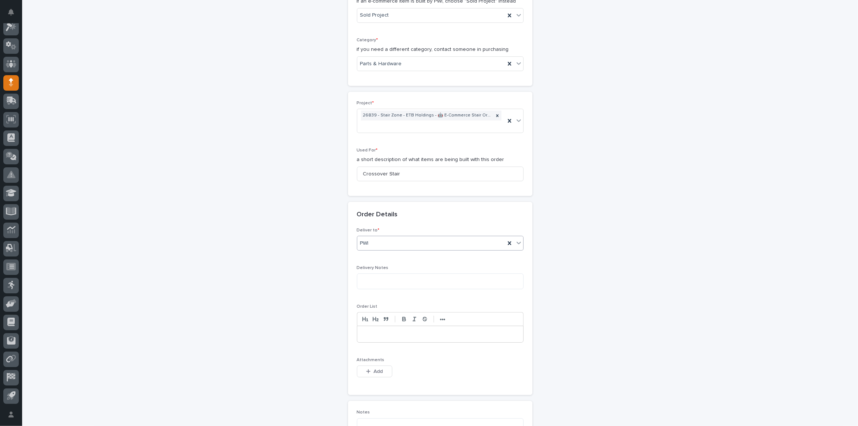
scroll to position [295, 0]
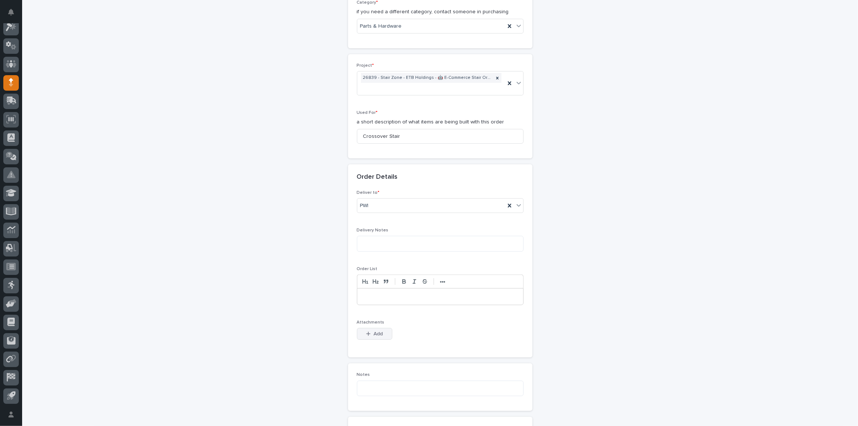
click at [375, 328] on button "Add" at bounding box center [374, 334] width 35 height 12
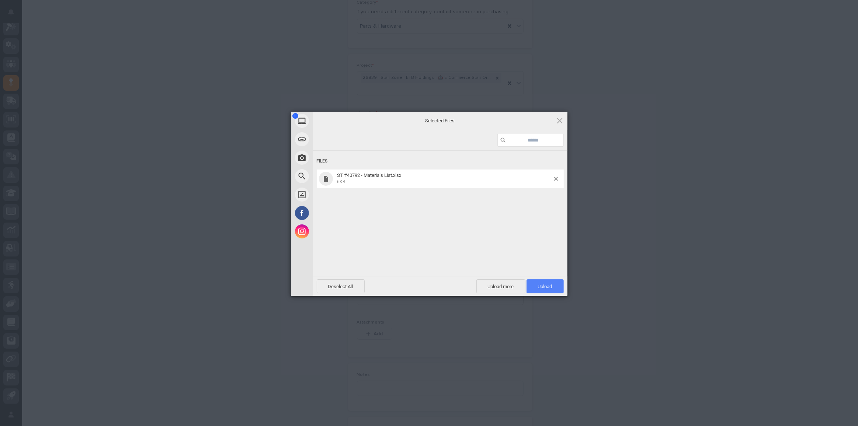
click at [551, 285] on span "Upload 1" at bounding box center [545, 287] width 14 height 6
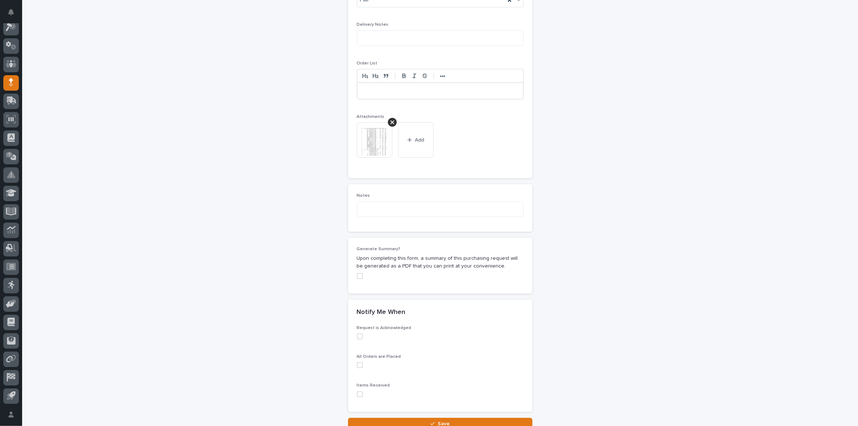
scroll to position [549, 0]
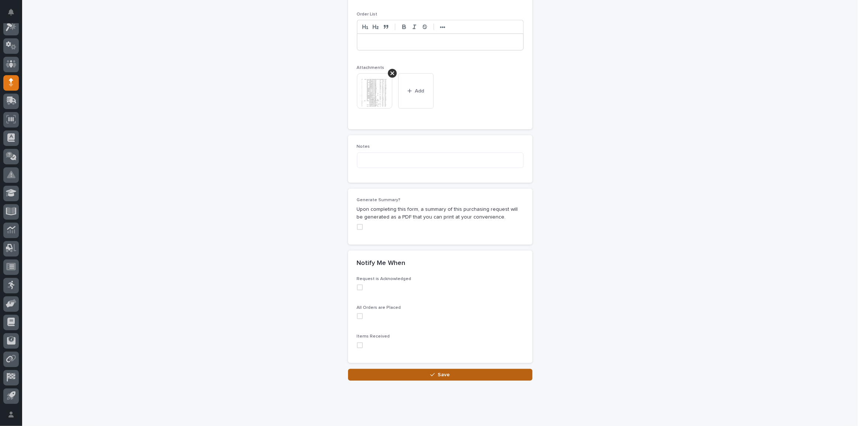
click at [449, 369] on button "Save" at bounding box center [440, 375] width 184 height 12
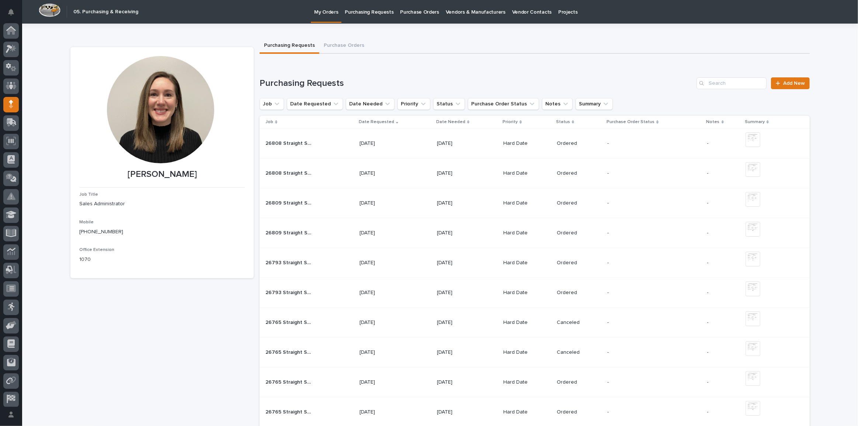
scroll to position [22, 0]
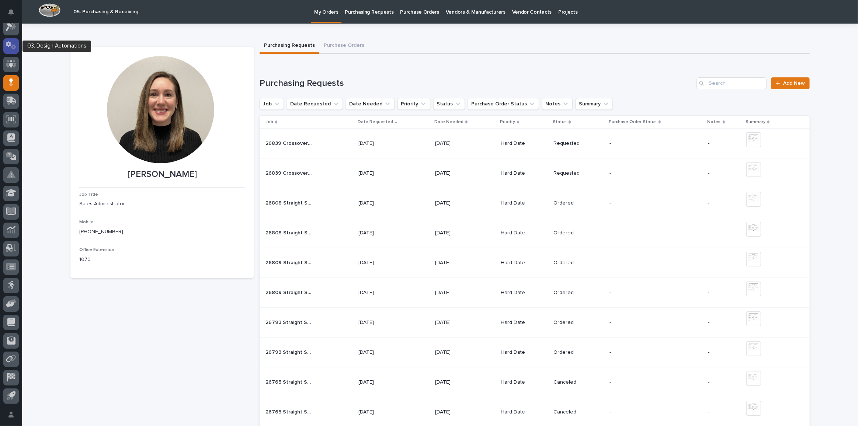
click at [14, 47] on icon at bounding box center [11, 45] width 11 height 8
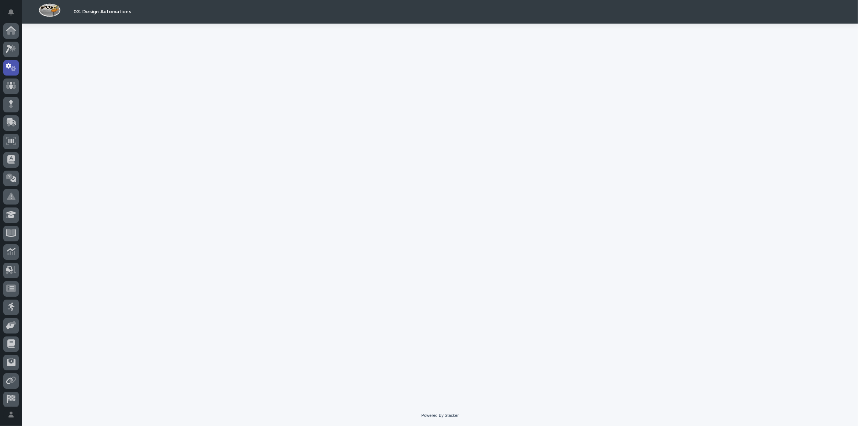
scroll to position [22, 0]
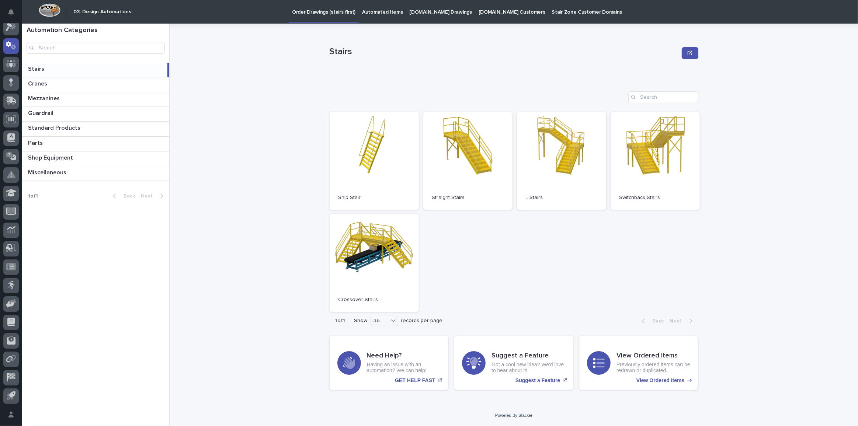
click at [427, 18] on link "StairZone.com Drawings" at bounding box center [440, 11] width 69 height 23
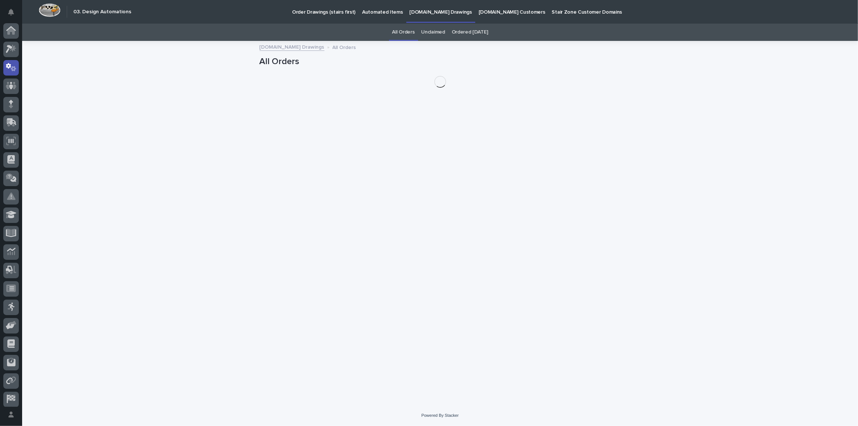
scroll to position [22, 0]
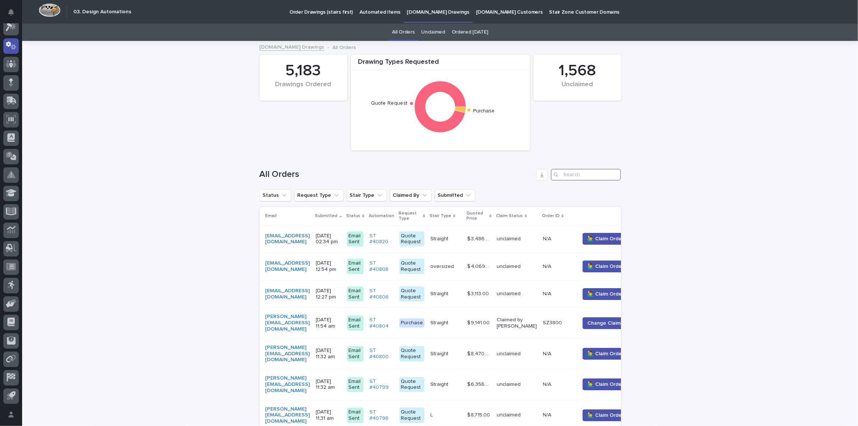
click at [574, 174] on input "Search" at bounding box center [586, 175] width 70 height 12
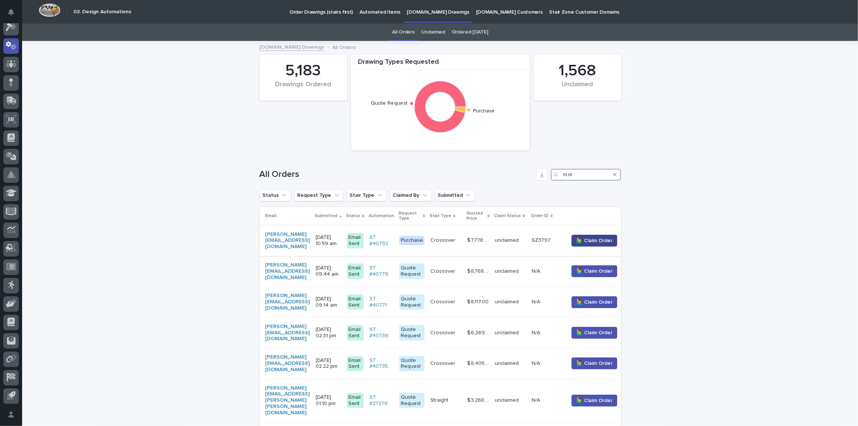
type input "m.m"
click at [598, 241] on span "🙋‍♂️ Claim Order" at bounding box center [594, 240] width 36 height 7
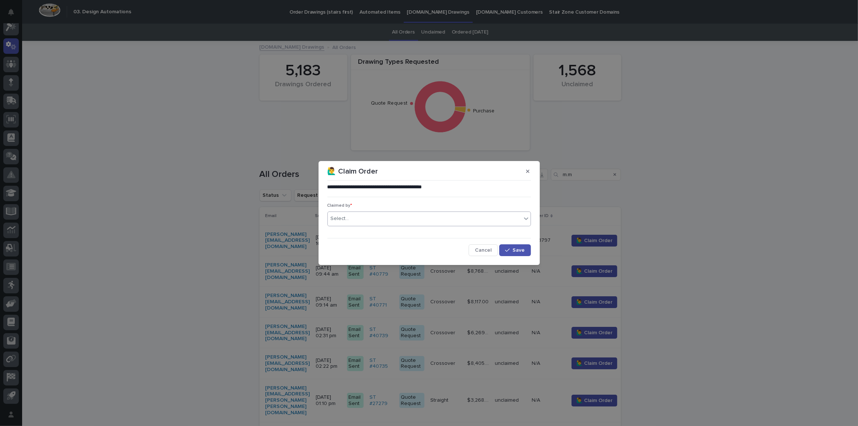
click at [405, 215] on div "Select..." at bounding box center [425, 219] width 194 height 12
type input "******"
click at [365, 232] on div "[PERSON_NAME]" at bounding box center [429, 232] width 203 height 13
click at [515, 254] on button "Save" at bounding box center [514, 250] width 31 height 12
